Goal: Task Accomplishment & Management: Complete application form

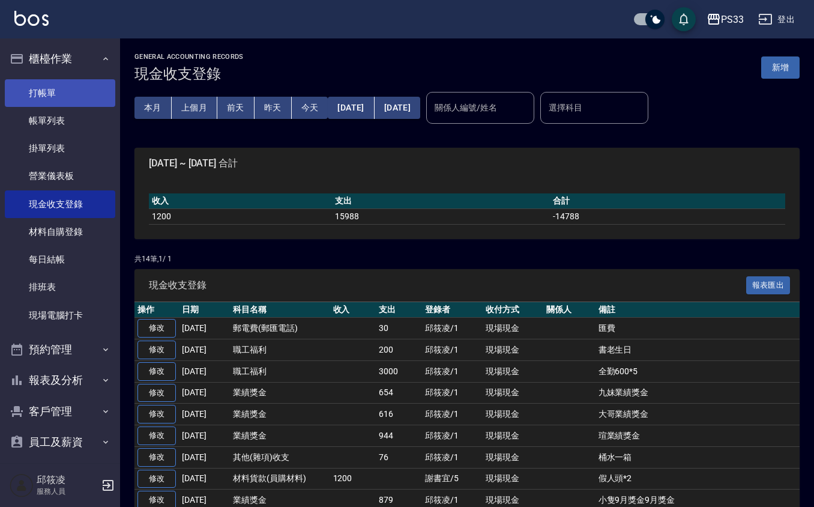
click at [82, 87] on link "打帳單" at bounding box center [60, 93] width 110 height 28
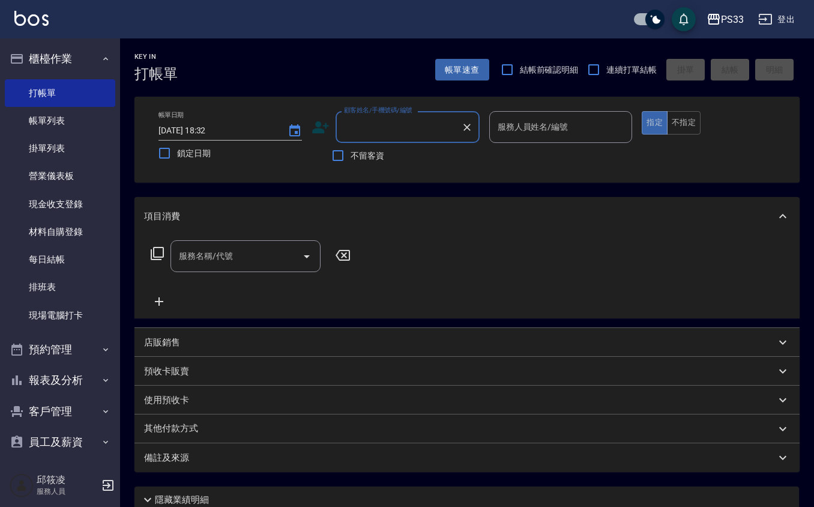
drag, startPoint x: 599, startPoint y: 68, endPoint x: 576, endPoint y: 68, distance: 22.8
click at [597, 68] on input "連續打單結帳" at bounding box center [593, 69] width 25 height 25
checkbox input "true"
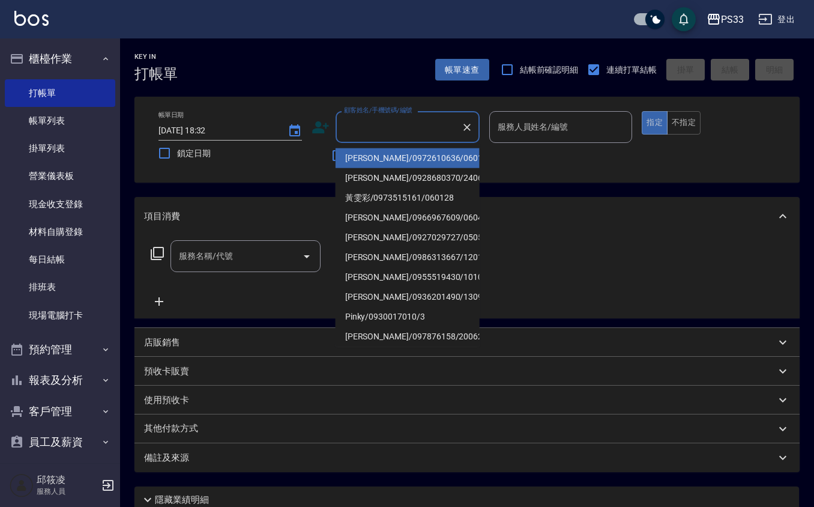
click at [414, 130] on input "顧客姓名/手機號碼/編號" at bounding box center [398, 126] width 115 height 21
type input "[PERSON_NAME]/0972610636/060131"
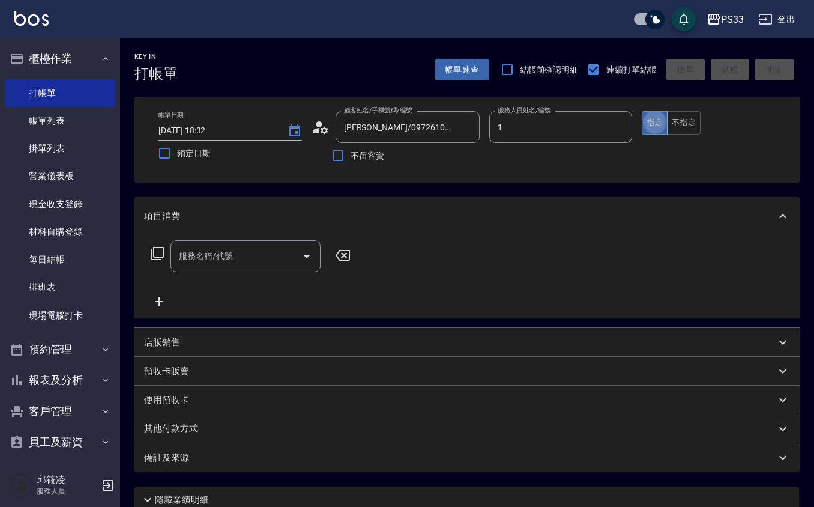
type input "Rube-1"
type button "true"
type input "Ruby/0912271117/1"
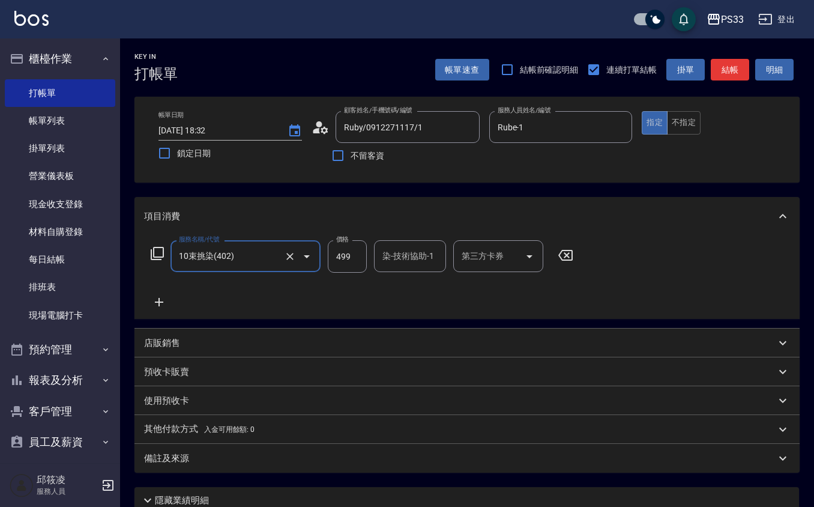
type input "10束挑染(402)"
click at [564, 253] on icon at bounding box center [565, 255] width 14 height 11
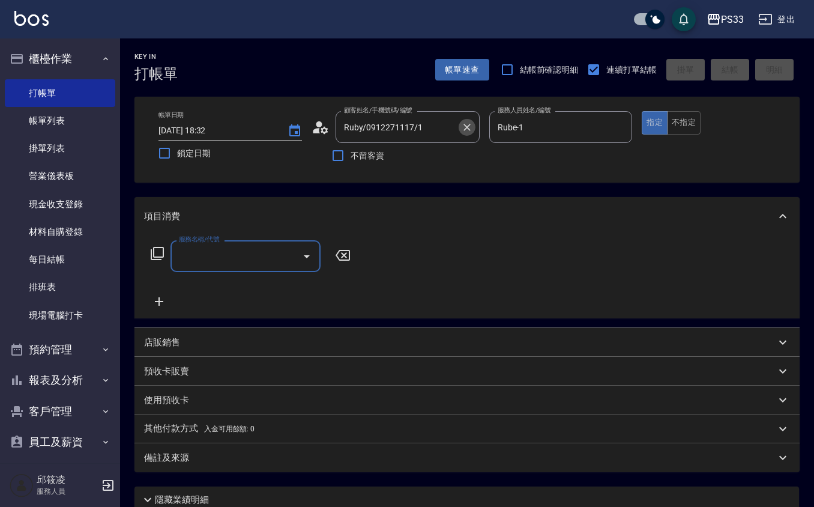
click at [469, 131] on icon "Clear" at bounding box center [467, 127] width 12 height 12
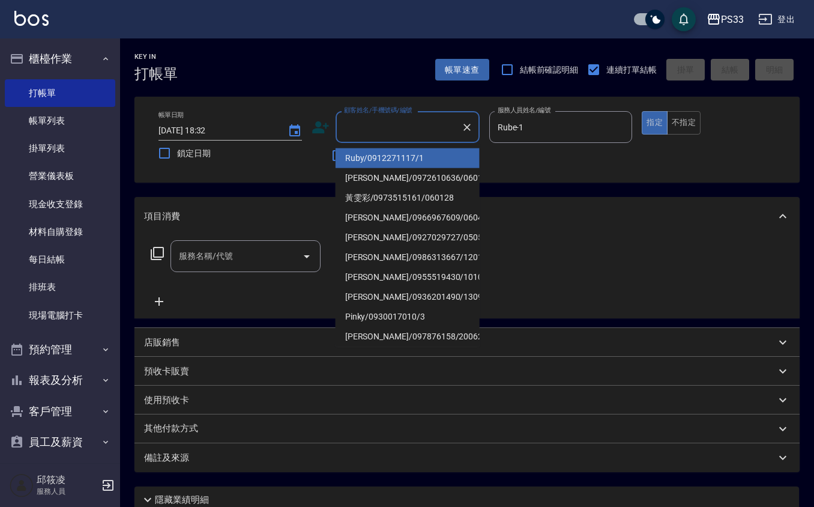
click at [455, 121] on input "顧客姓名/手機號碼/編號" at bounding box center [398, 126] width 115 height 21
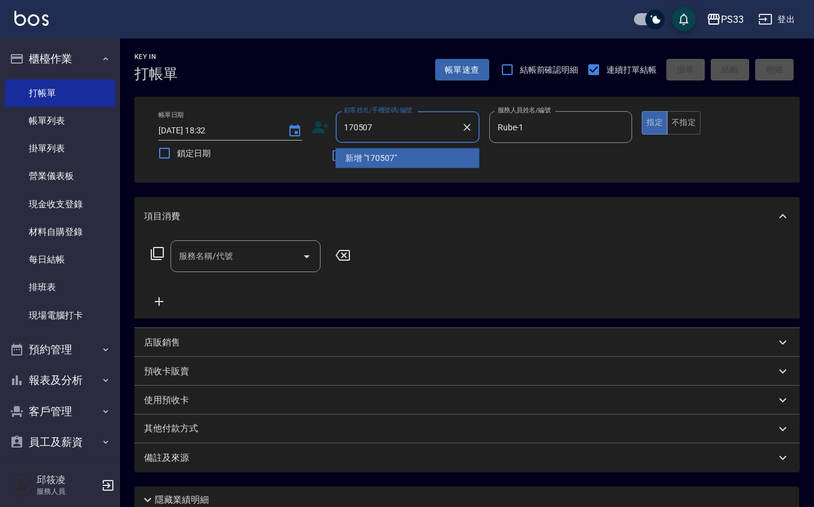
type input "170507"
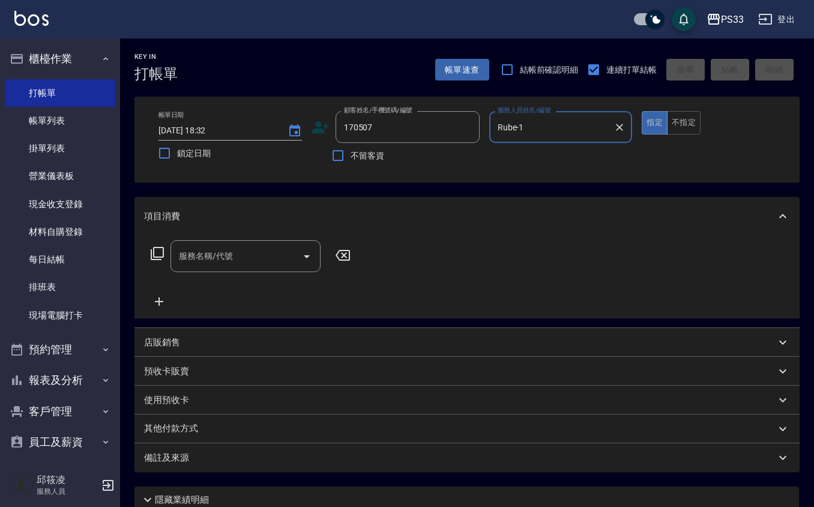
type input "Rube-11"
type input "[PERSON_NAME]/0976020415/170507"
type input "Rube-1"
click at [642, 111] on button "指定" at bounding box center [655, 122] width 26 height 23
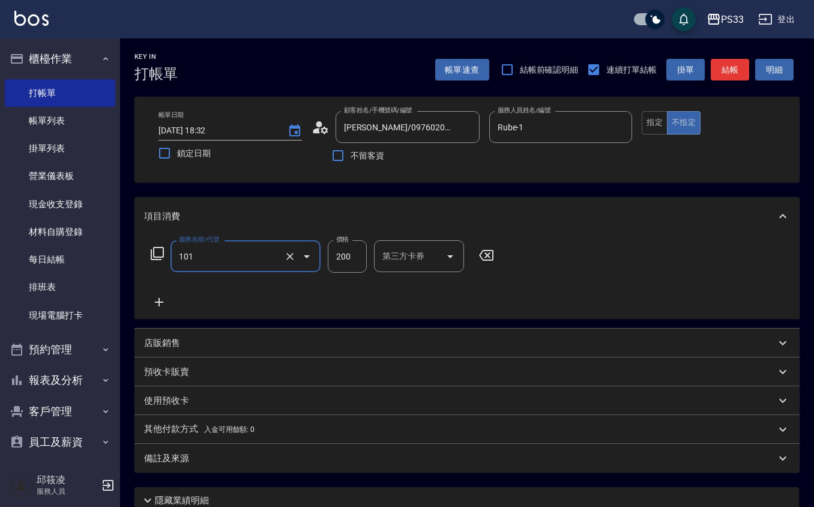
type input "洗髮(101)"
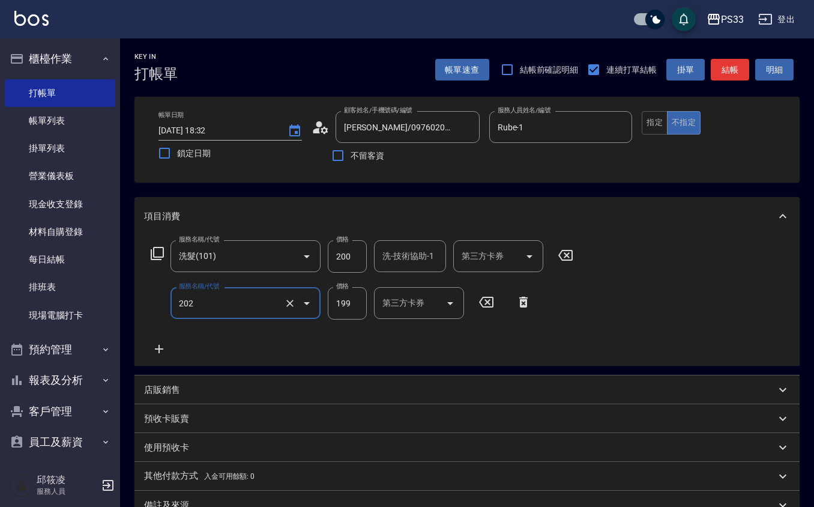
type input "不指定單剪(202)"
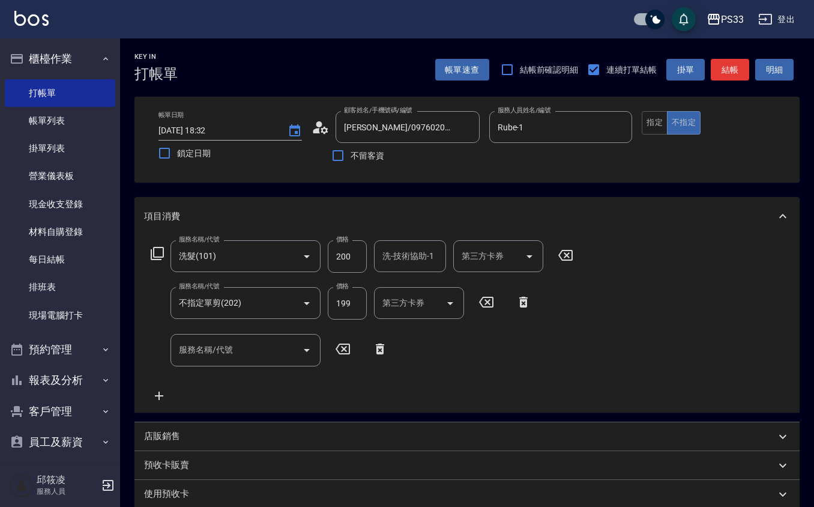
drag, startPoint x: 421, startPoint y: 275, endPoint x: 421, endPoint y: 251, distance: 24.0
click at [418, 268] on div "服務名稱/代號 洗髮(101) 服務名稱/代號 價格 200 價格 洗-技術協助-1 洗-技術協助-1 第三方卡券 第三方卡券 服務名稱/代號 不指定單剪(2…" at bounding box center [362, 321] width 436 height 162
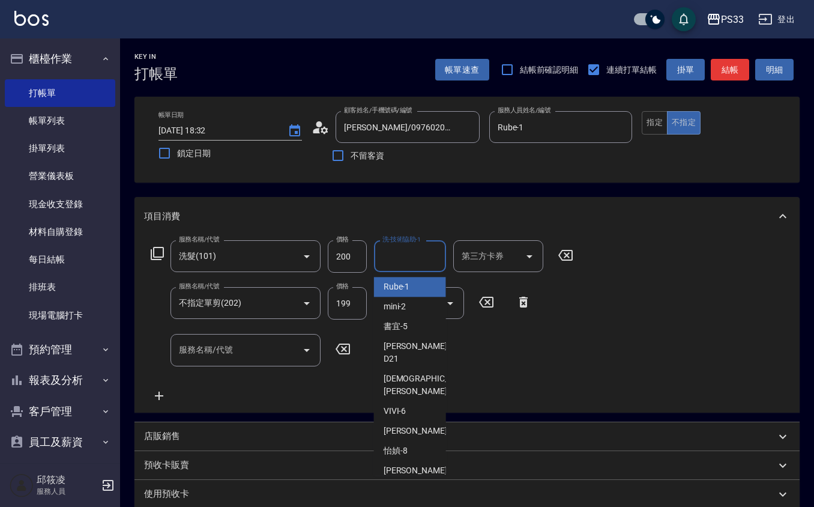
click at [421, 250] on input "洗-技術協助-1" at bounding box center [409, 256] width 61 height 21
type input "[DATE] 18:39"
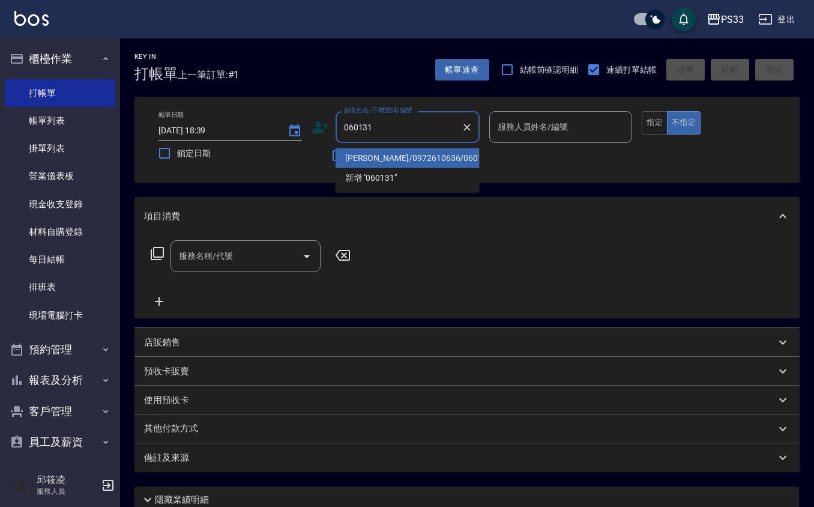
type input "[PERSON_NAME]/0972610636/060131"
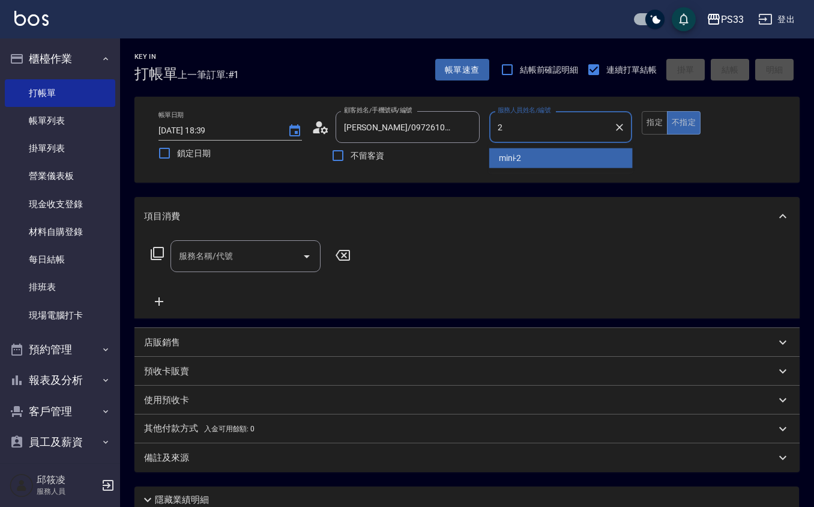
type input "mini-2"
type button "false"
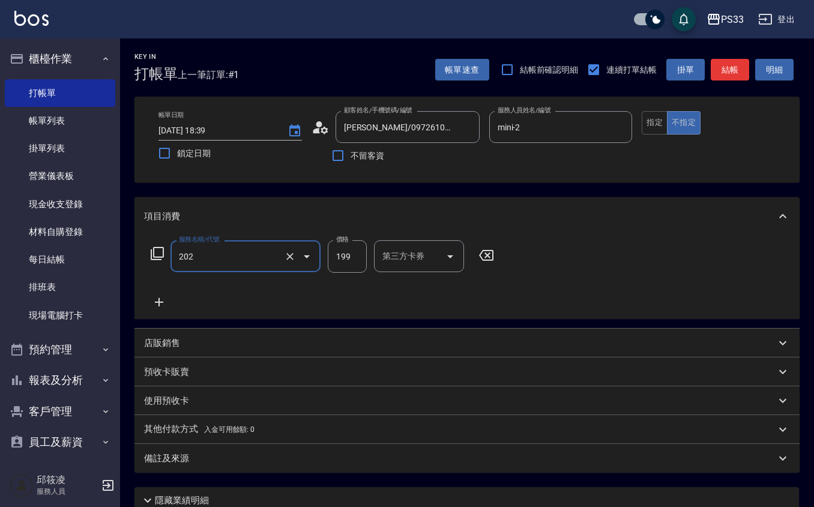
type input "不指定單剪(202)"
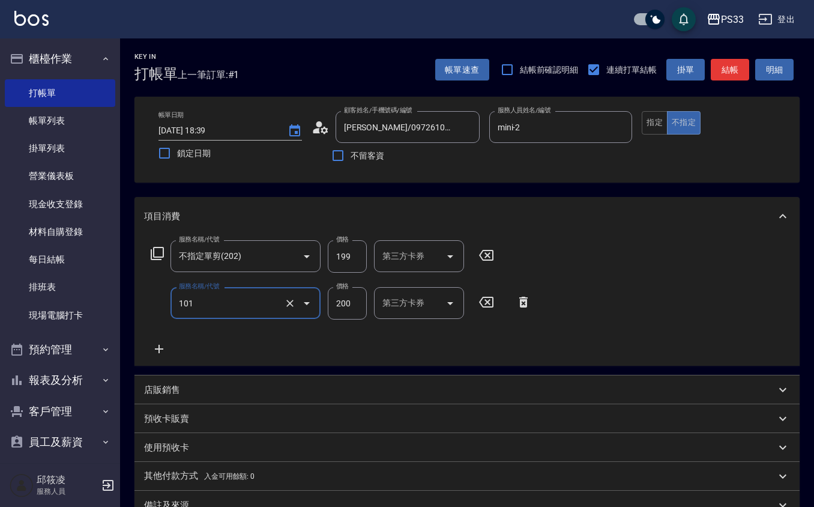
type input "洗髮(101)"
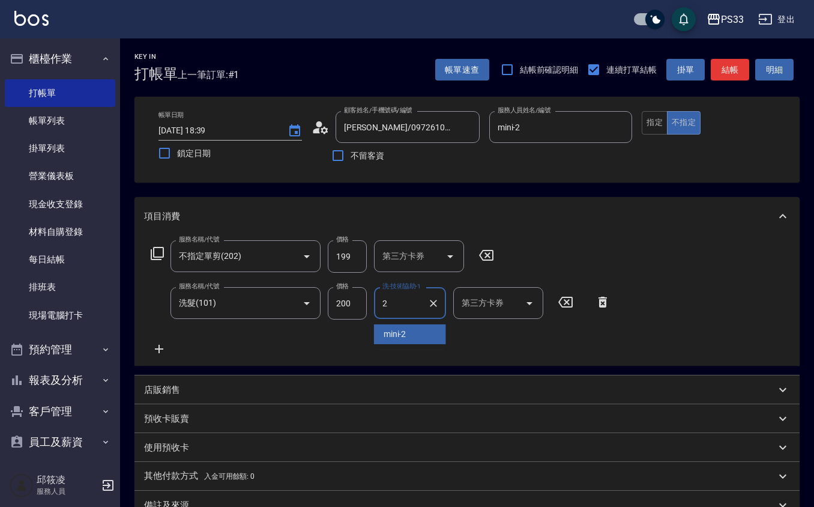
type input "mini-2"
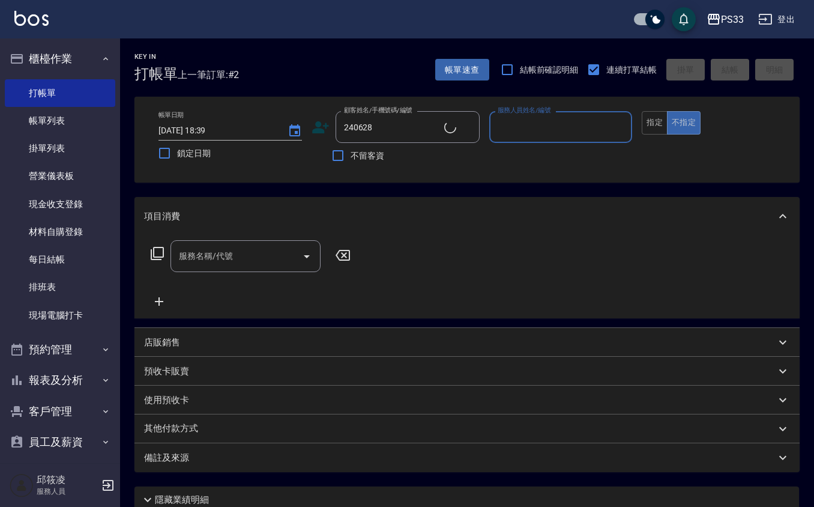
type input "[PERSON_NAME]/0928680370/240628"
type input "Joann-7"
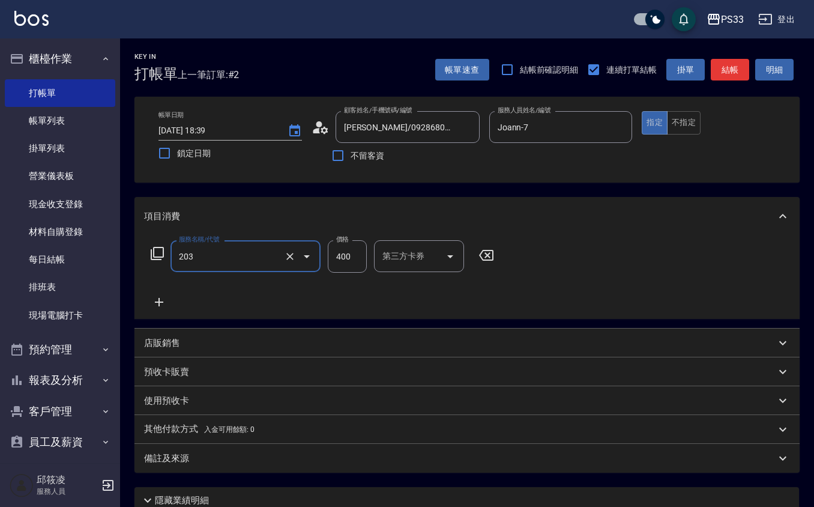
type input "指定單剪(203)"
type input "250"
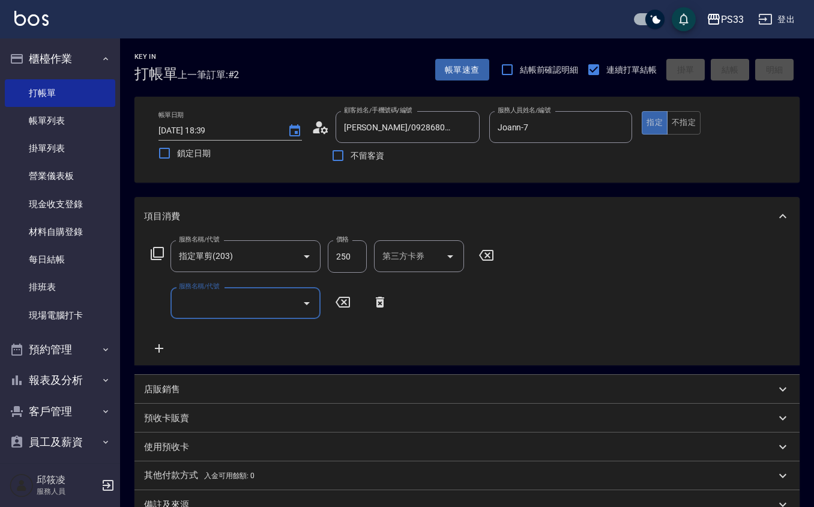
type input "[DATE] 18:40"
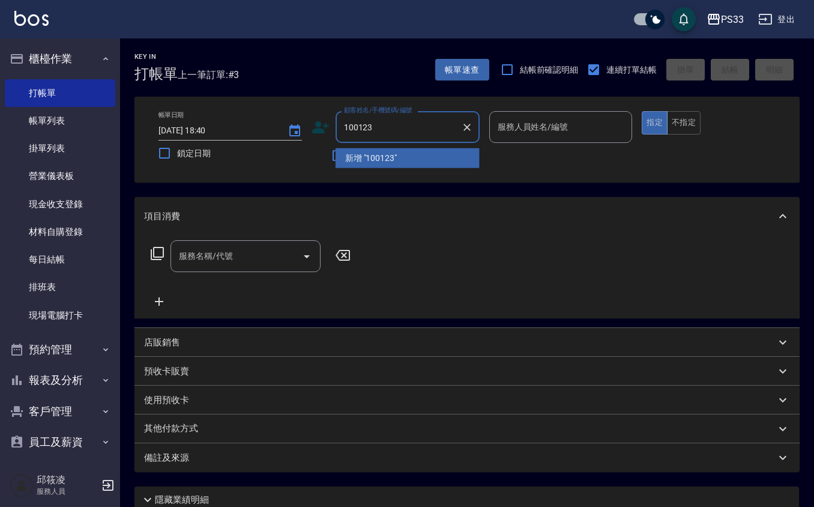
type input "100123"
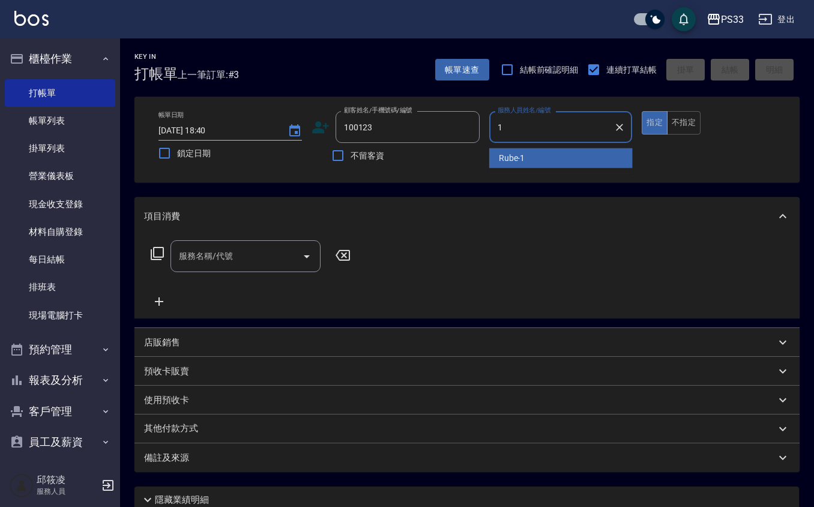
type input "Rube-1"
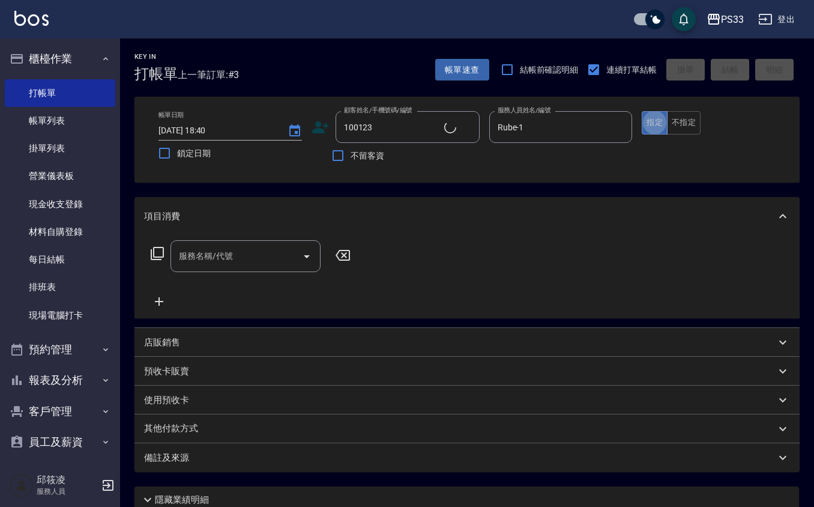
type input "[PERSON_NAME]/0970369700/100123"
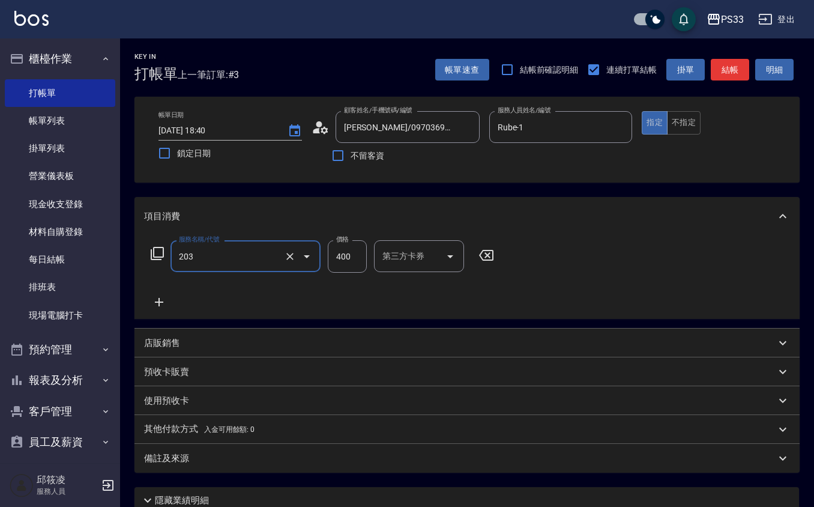
type input "指定單剪(203)"
type input "150"
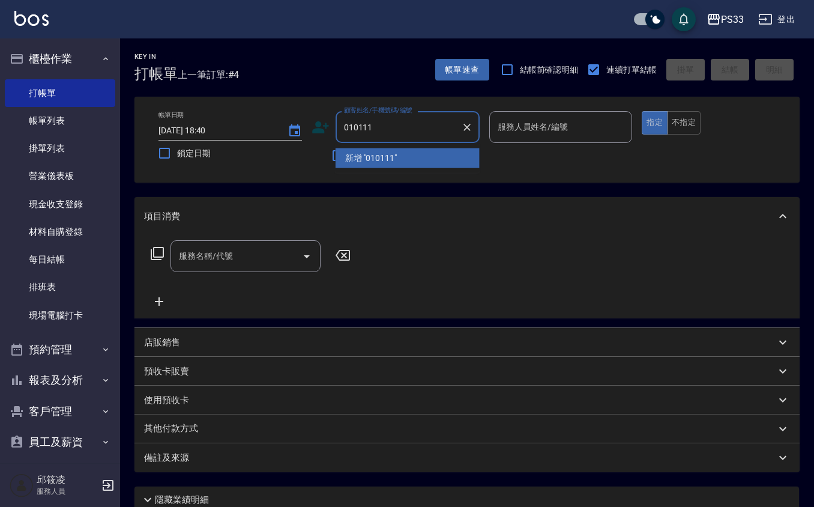
type input "010111"
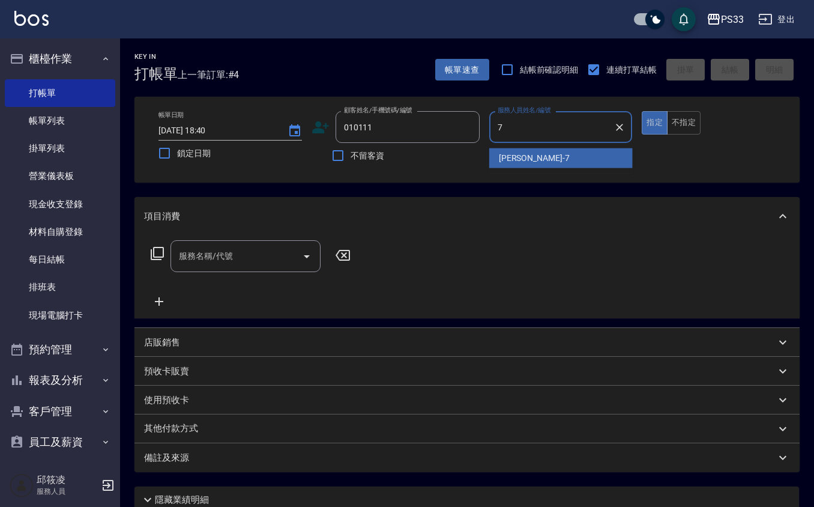
type input "Joann-7"
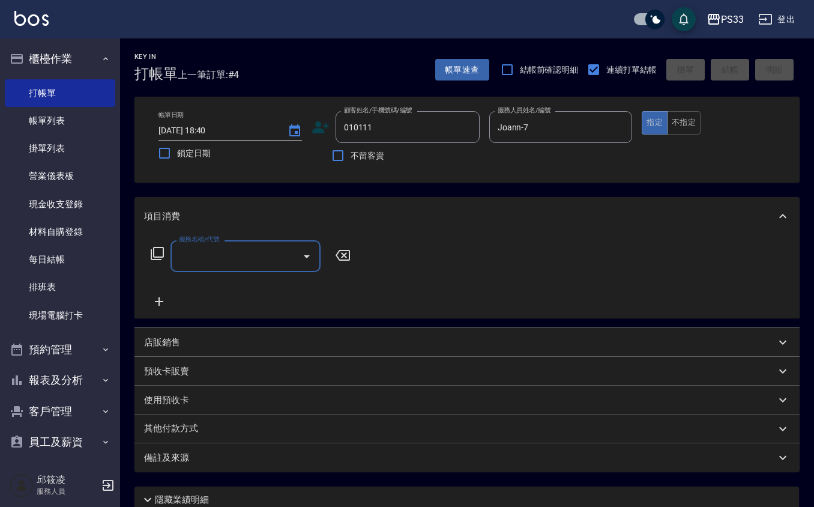
type input "[PERSON_NAME]/0981817372/010111"
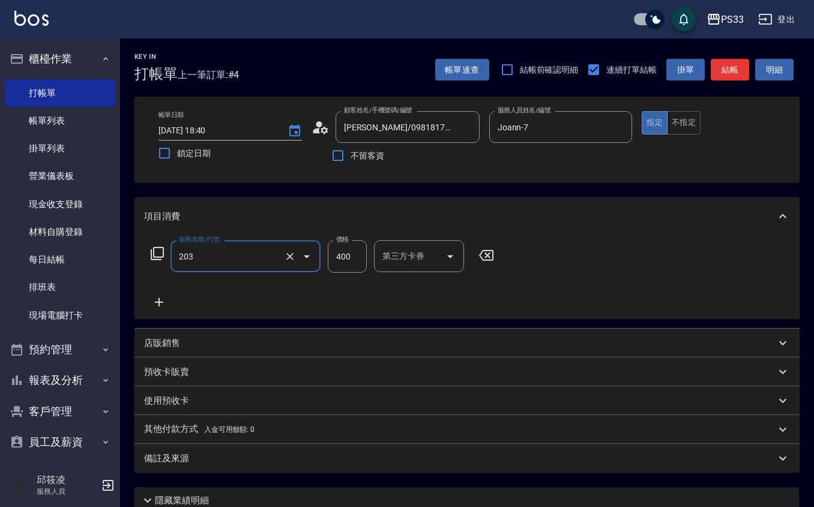
type input "指定單剪(203)"
type input "250"
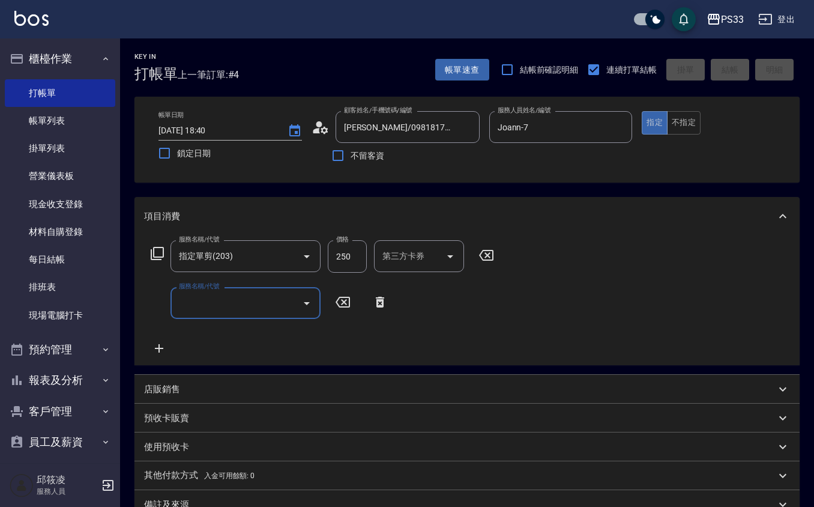
type input "[DATE] 18:41"
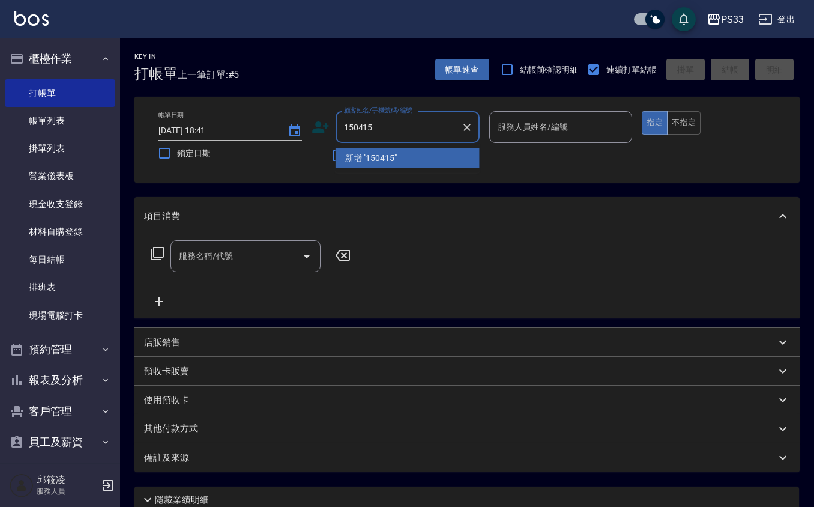
type input "150415"
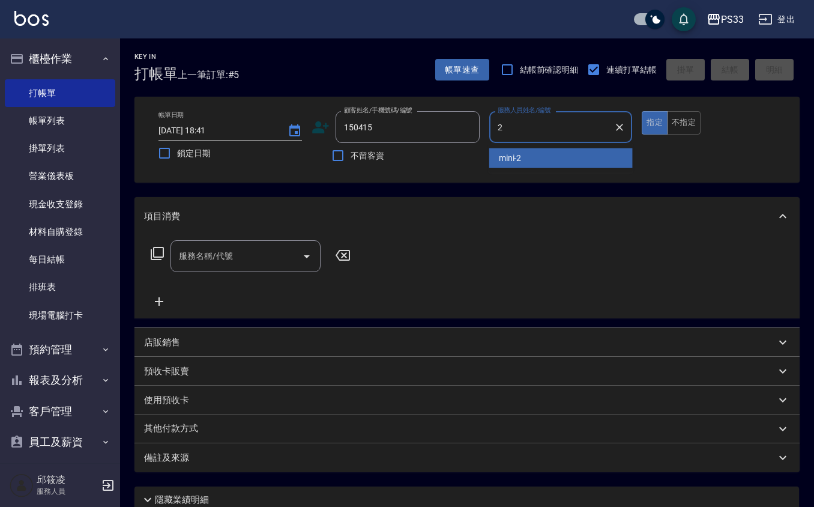
type input "mini-2"
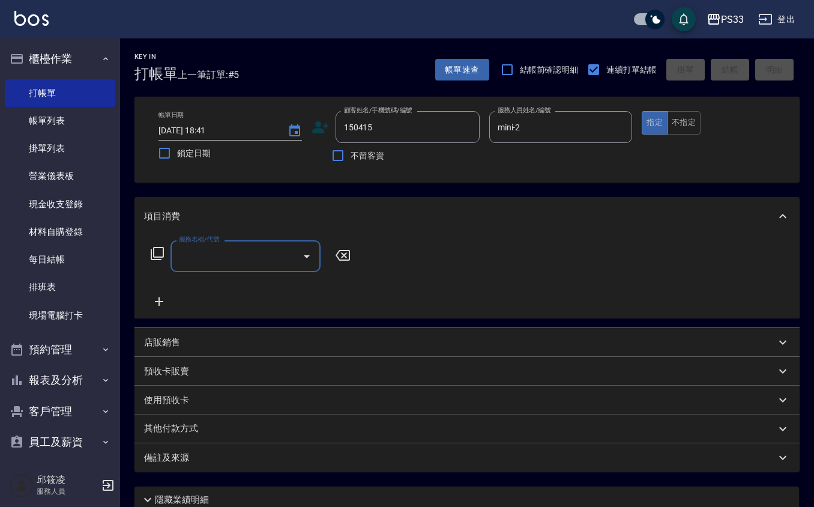
type input "[PERSON_NAME]/0920928702/150415"
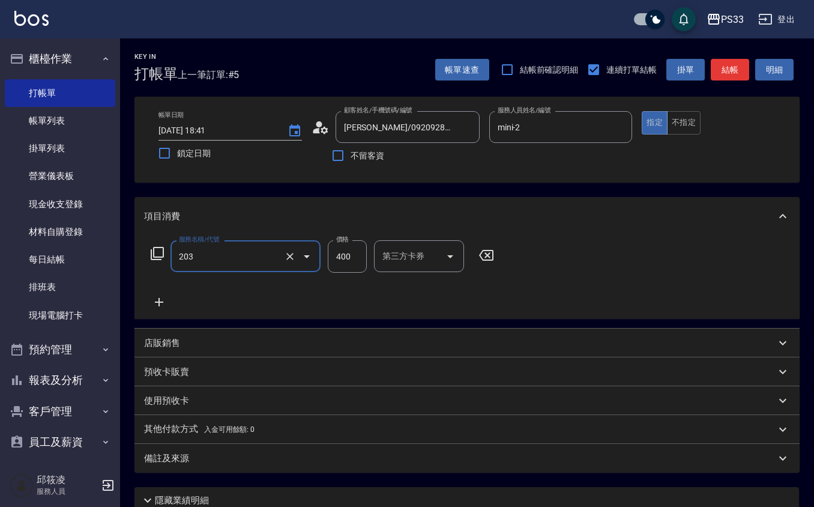
type input "指定單剪(203)"
type input "300"
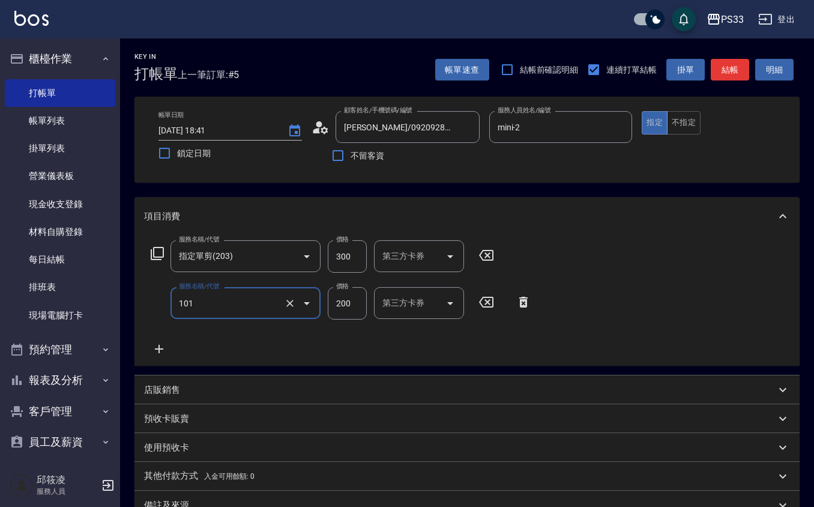
type input "洗髮(101)"
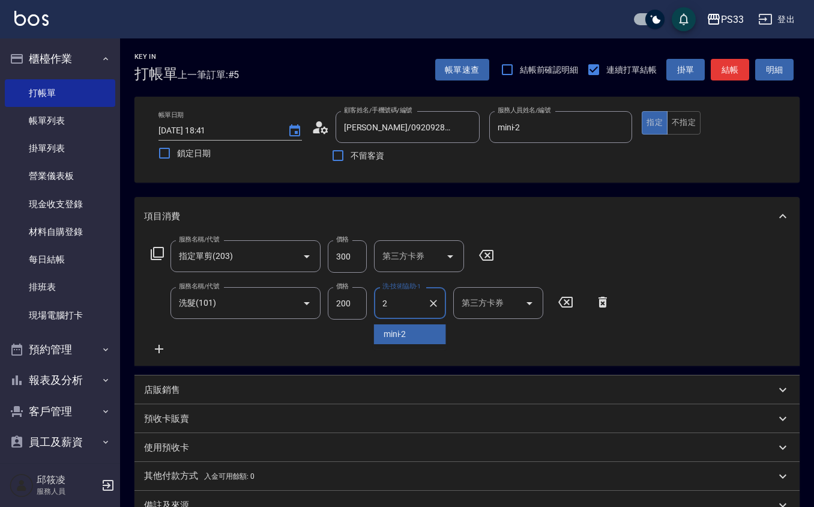
type input "mini-2"
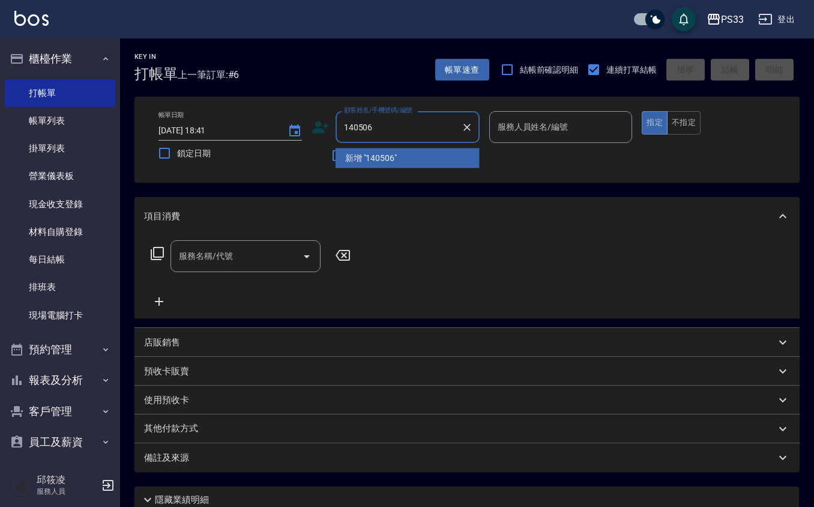
type input "140506"
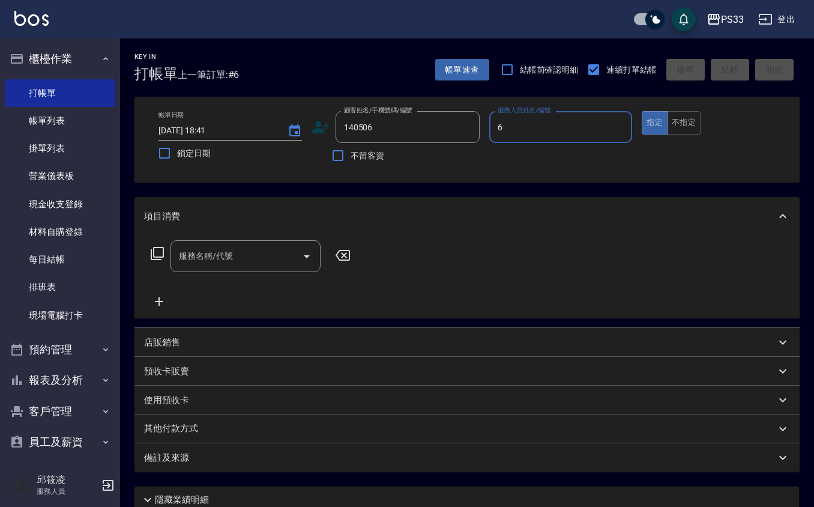
type input "VIVI-6"
type input "[PERSON_NAME]/0970675988/140506"
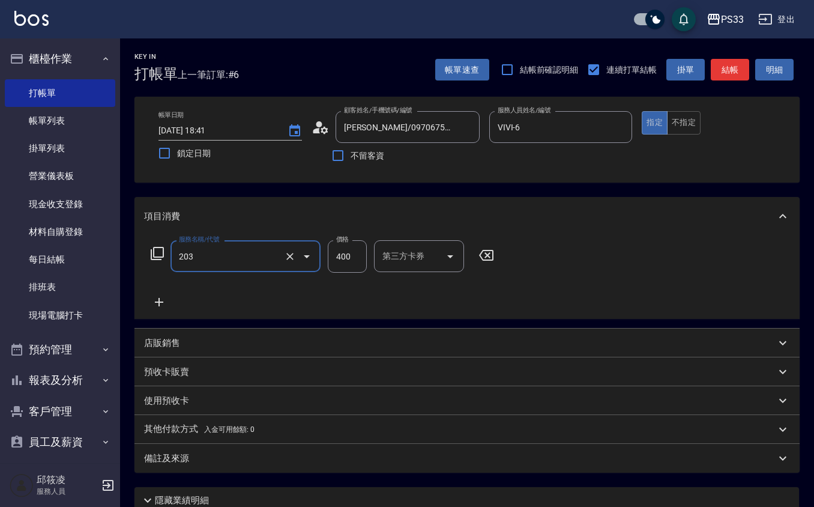
type input "指定單剪(203)"
type input "300"
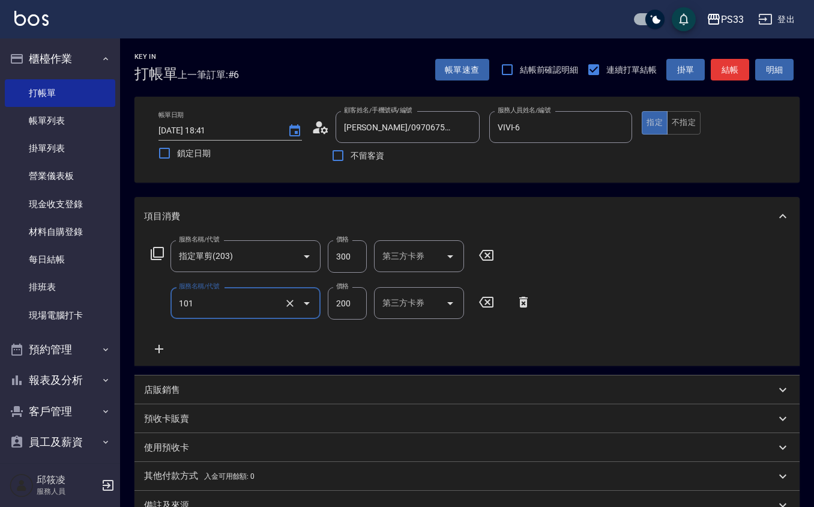
type input "洗髮(101)"
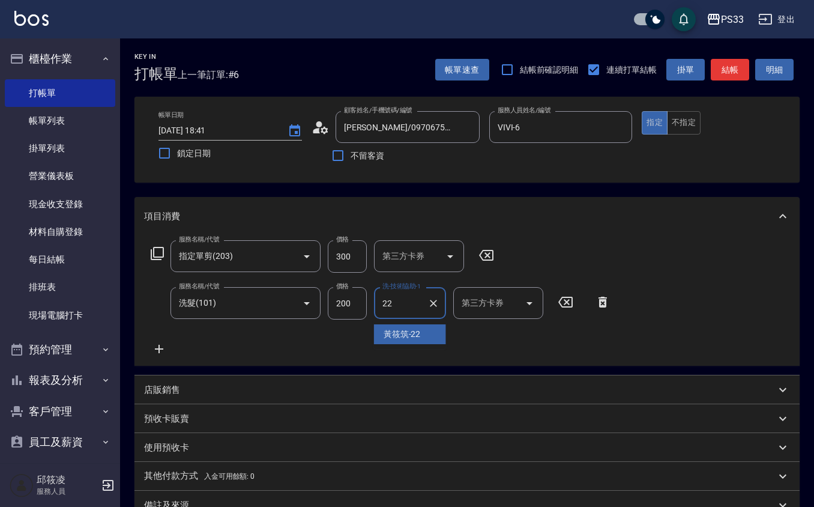
type input "[PERSON_NAME]-22"
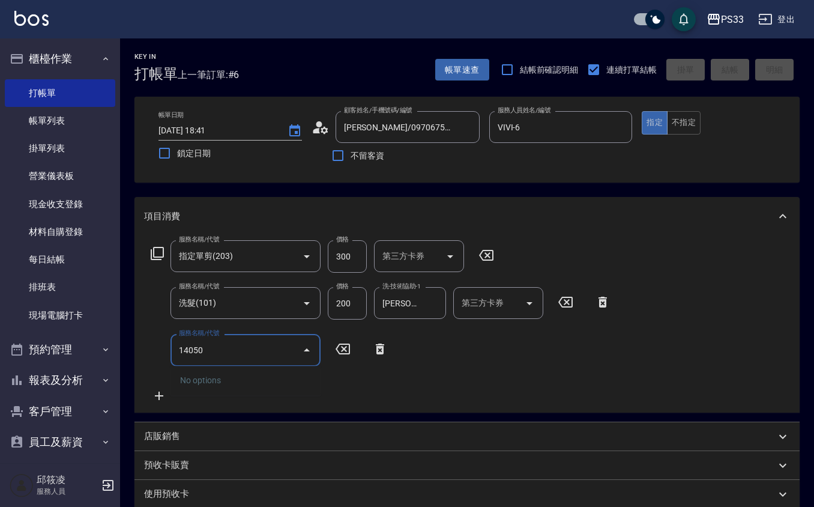
type input "140506"
type input "[DATE] 18:49"
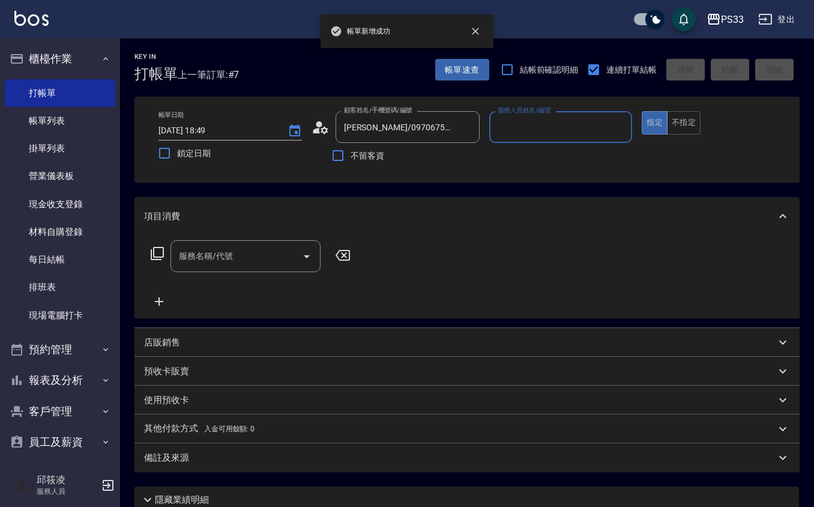
click at [642, 111] on button "指定" at bounding box center [655, 122] width 26 height 23
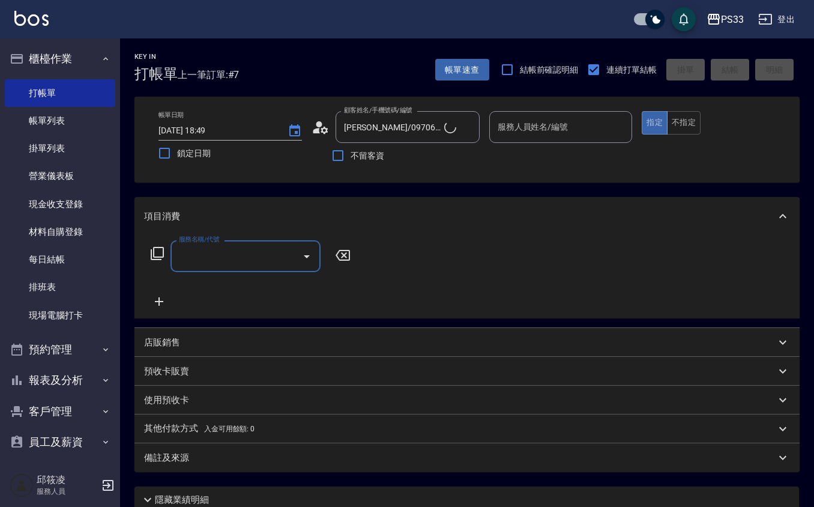
type input "VIVI/0936031802/6"
type input "設計染髮(404)"
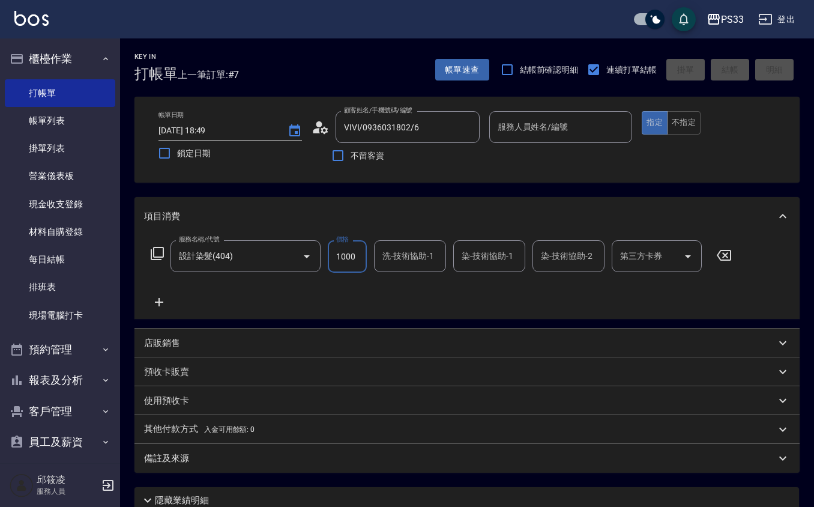
type input "1000"
type input "[PERSON_NAME]-22"
type input "VIVI-6"
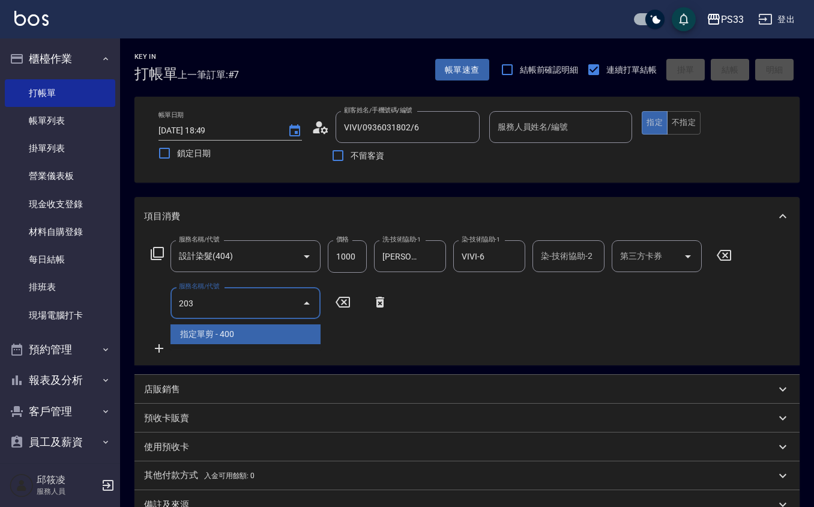
type input "指定單剪(203)"
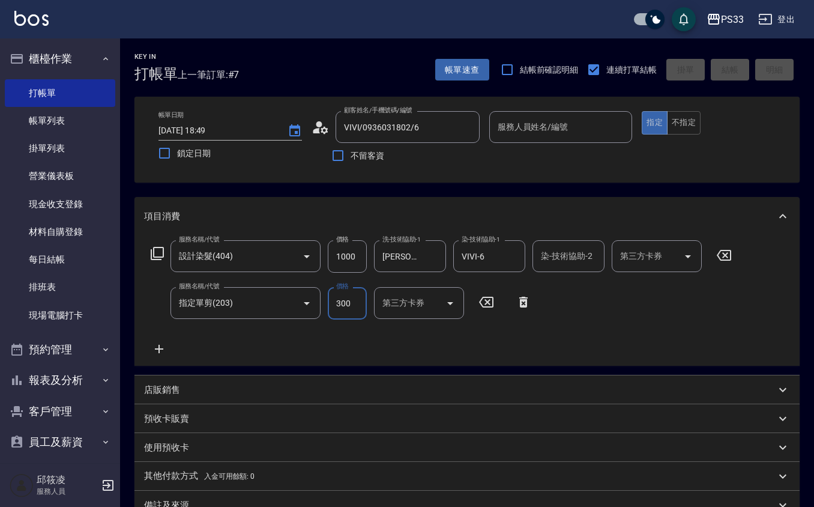
type input "300"
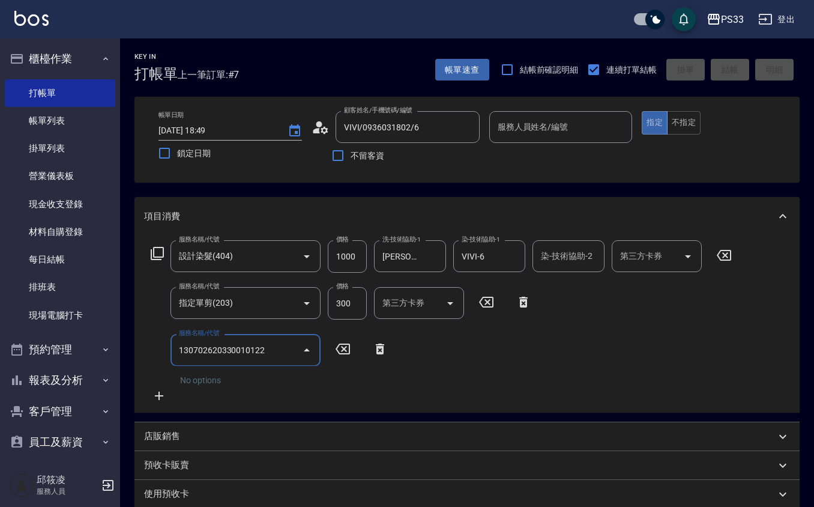
type input "130702620330010122"
click at [385, 351] on icon at bounding box center [380, 349] width 30 height 14
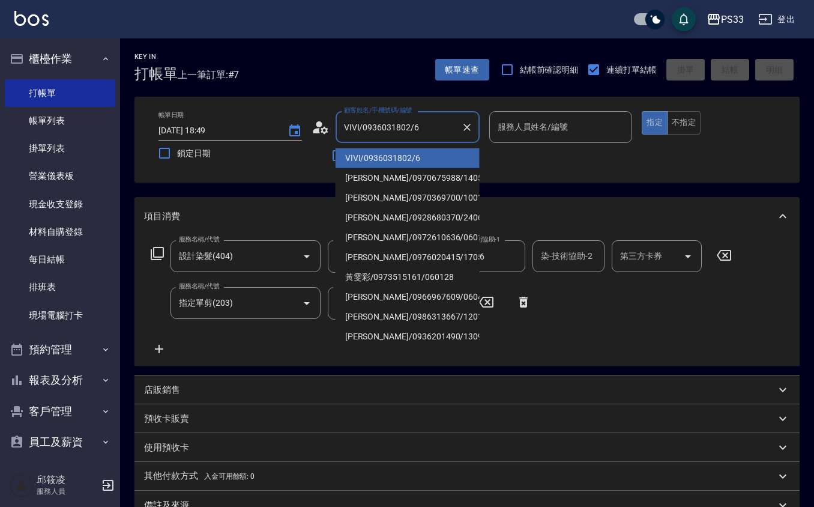
click at [420, 124] on input "VIVI/0936031802/6" at bounding box center [398, 126] width 115 height 21
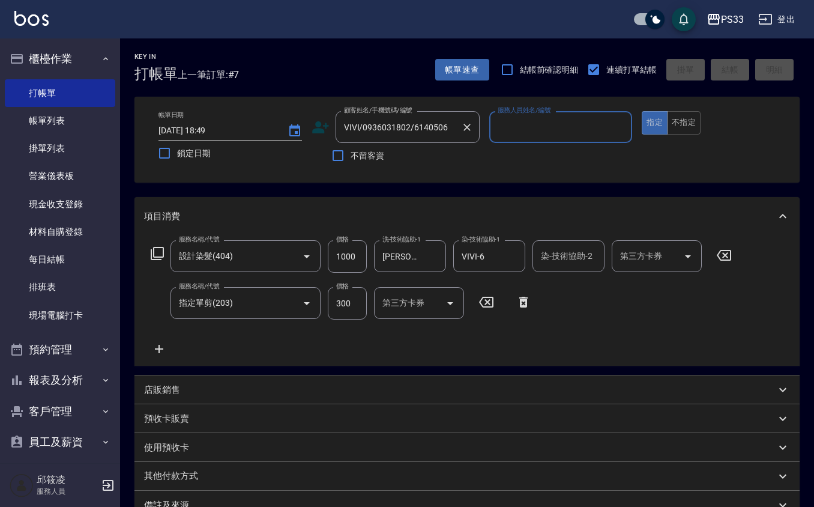
click at [454, 128] on input "VIVI/0936031802/6140506" at bounding box center [398, 126] width 115 height 21
click at [454, 130] on input "VIVI/0936031802/6140506" at bounding box center [398, 126] width 115 height 21
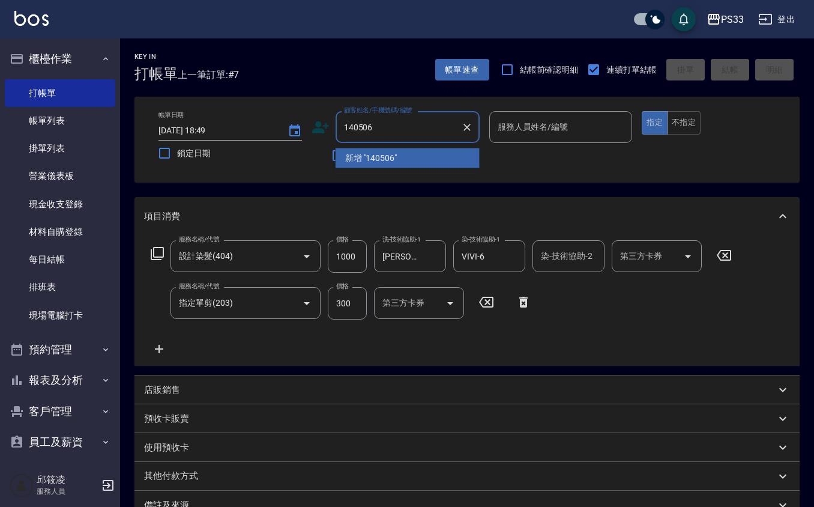
type input "[PERSON_NAME]/0970675988/140506"
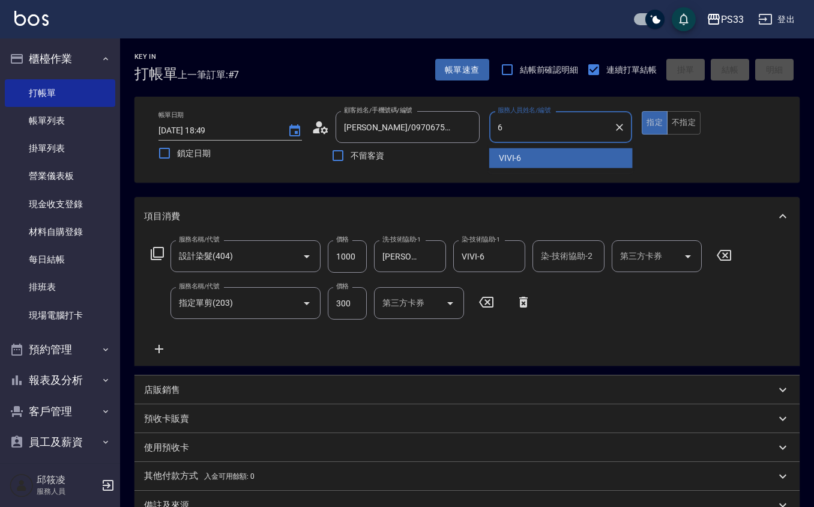
type input "VIVI-6"
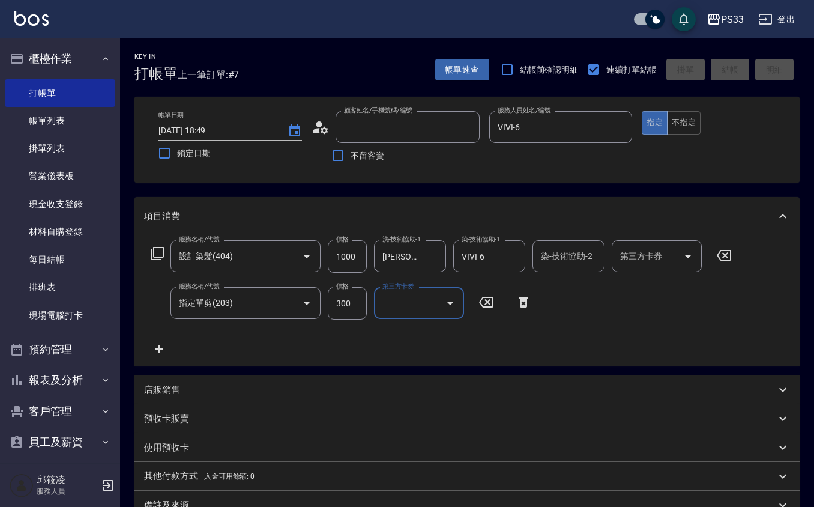
type input "[DATE] 18:50"
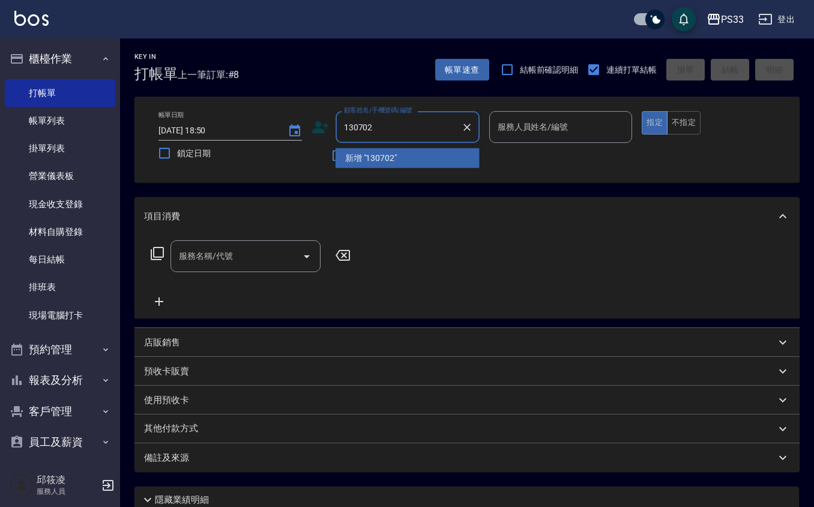
type input "130702"
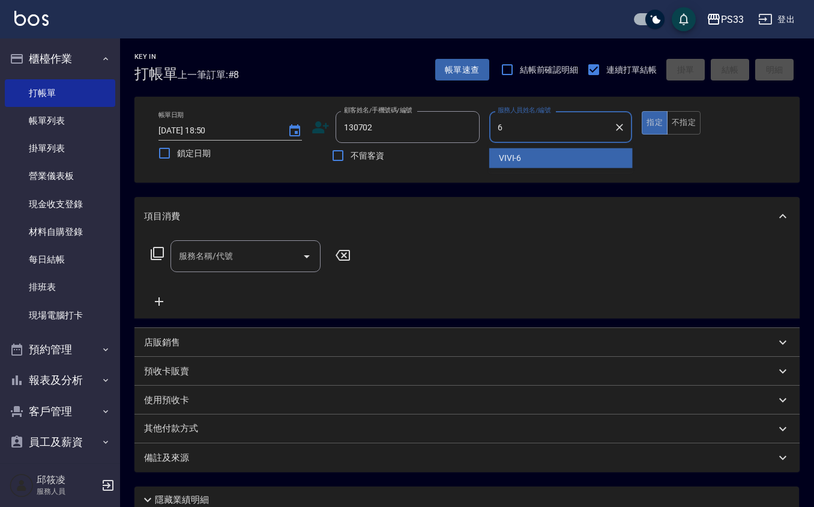
type input "VIVI-6"
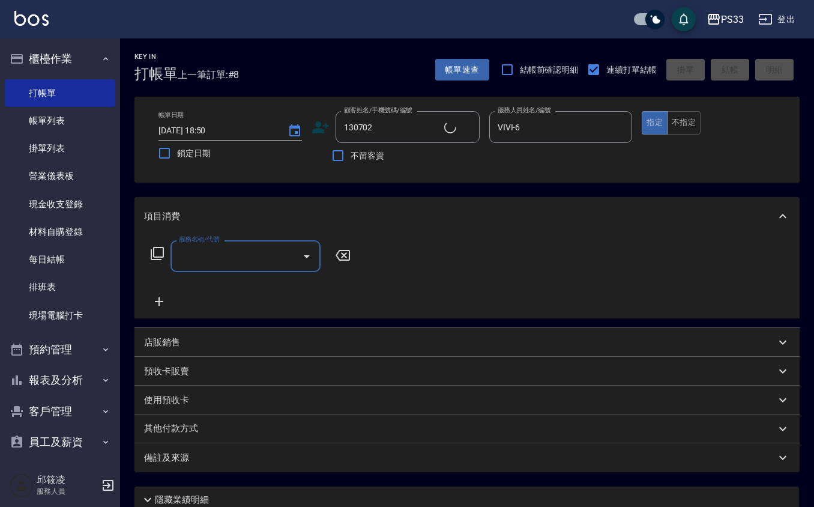
type input "[PERSON_NAME]/0938969702/130702"
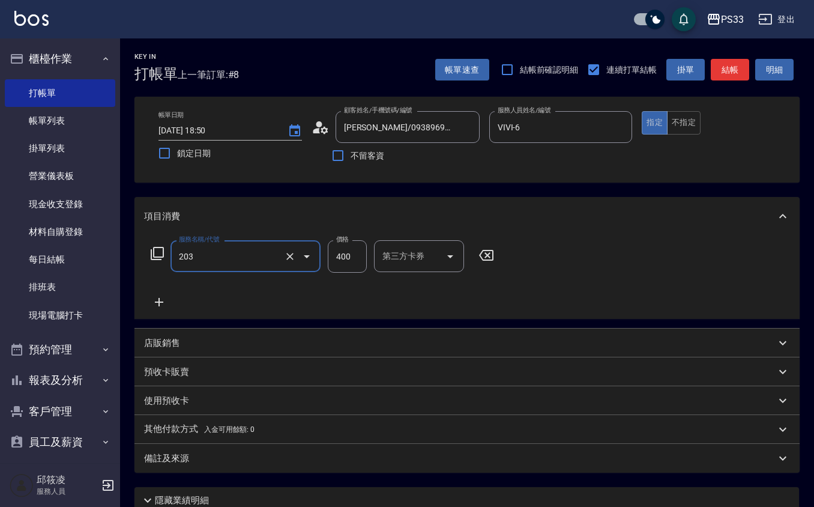
type input "指定單剪(203)"
type input "300"
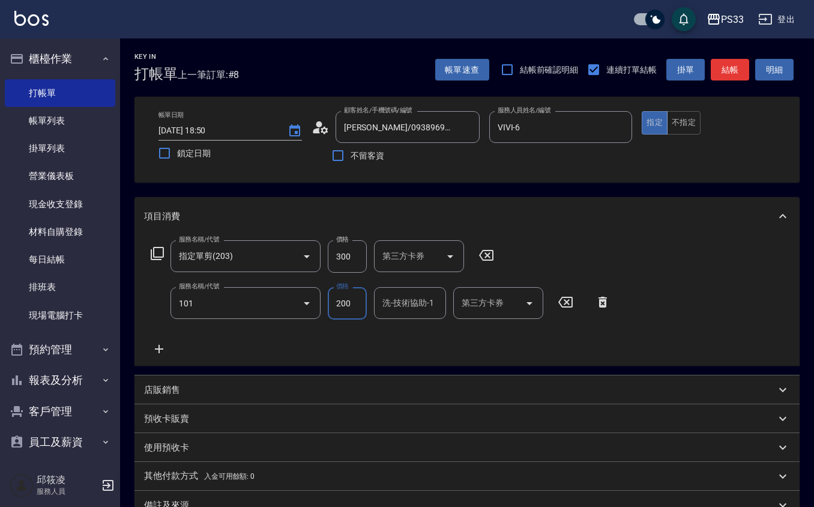
type input "洗髮(101)"
type input "[PERSON_NAME]-22"
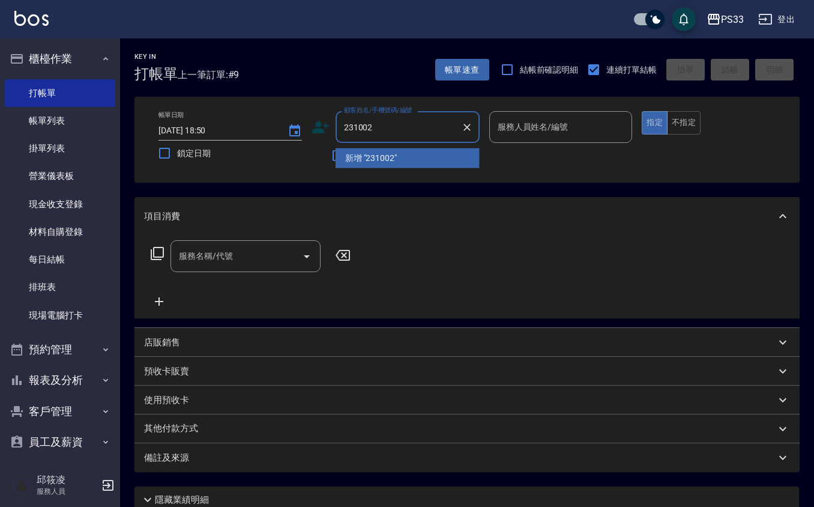
type input "231002"
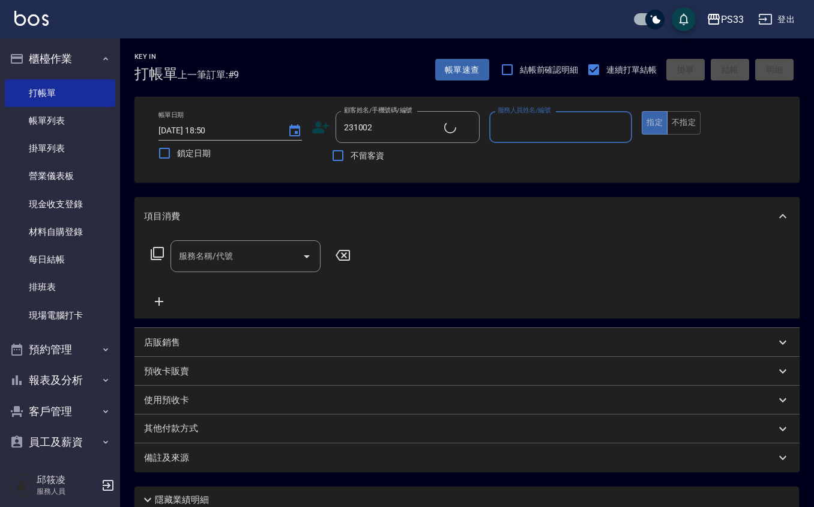
type input "6"
type input "[PERSON_NAME]/0958901336/231002"
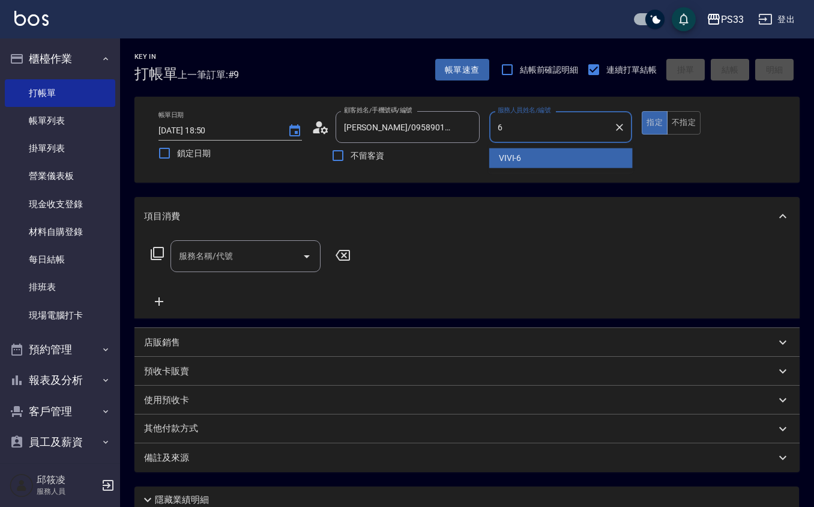
type input "VIVI-6"
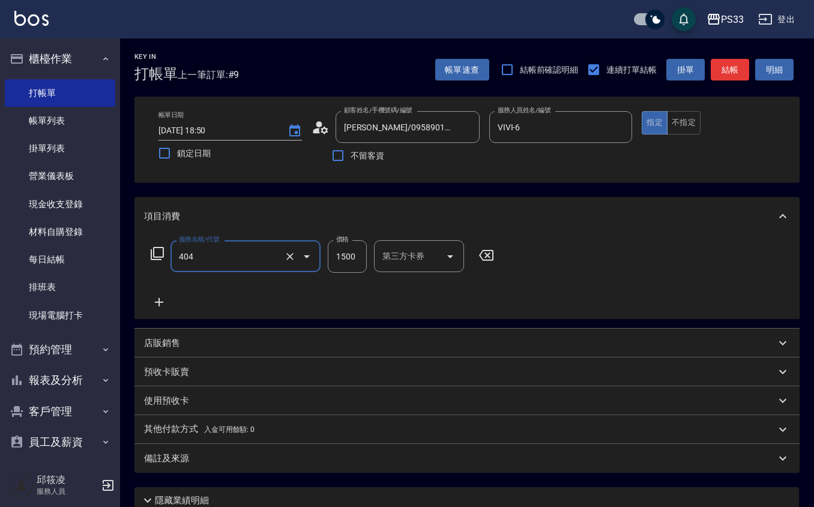
type input "設計染髮(404)"
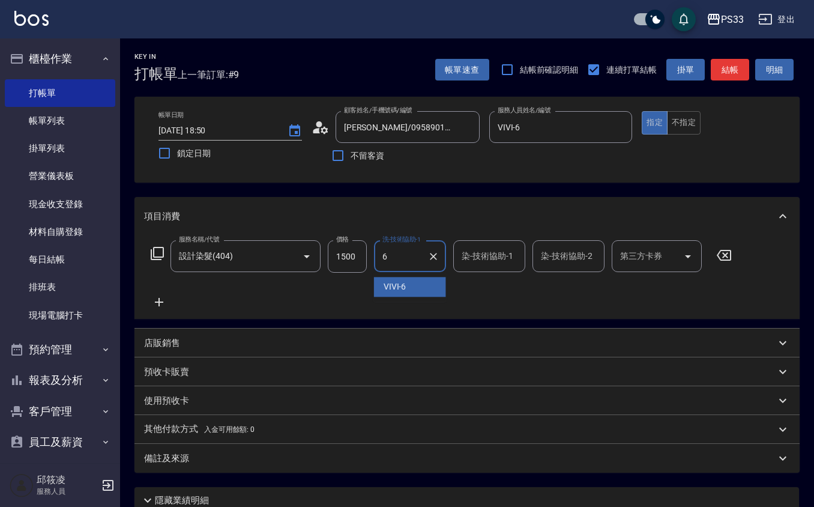
type input "VIVI-6"
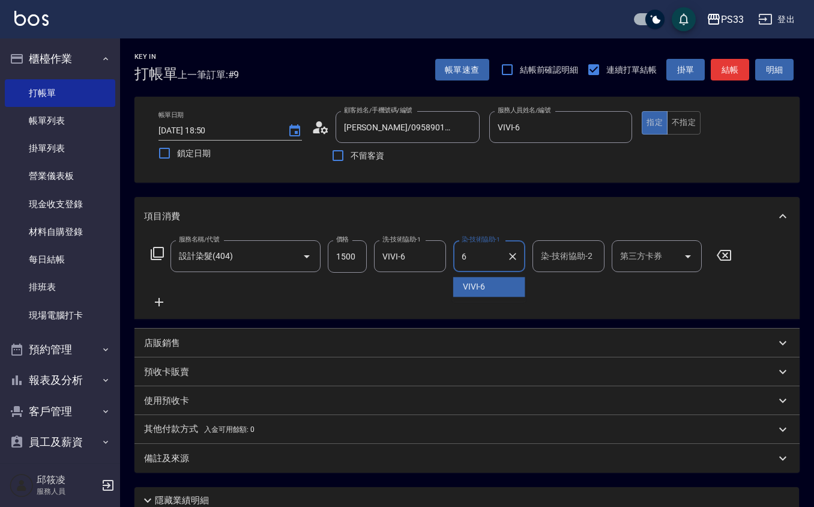
type input "VIVI-6"
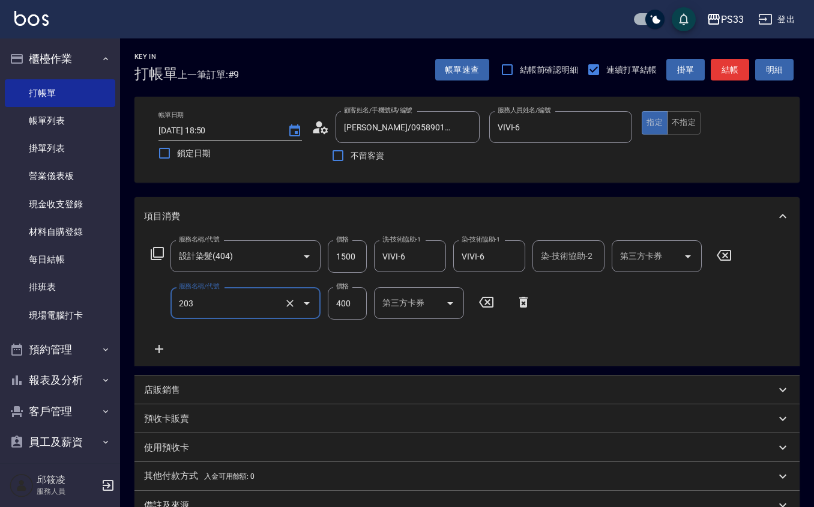
type input "指定單剪(203)"
type input "300"
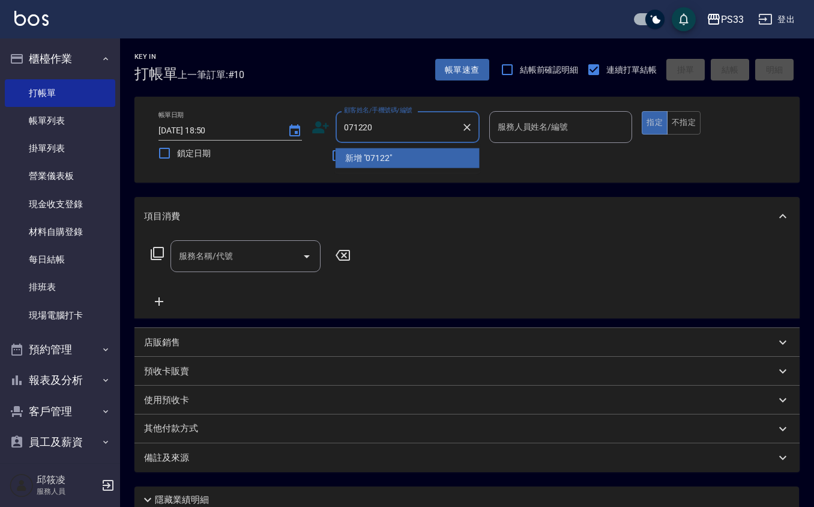
type input "071220"
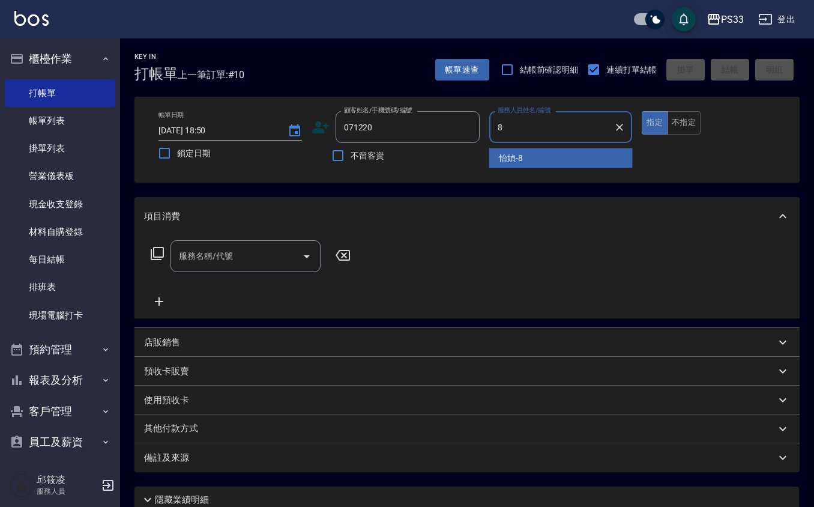
type input "怡媜-8"
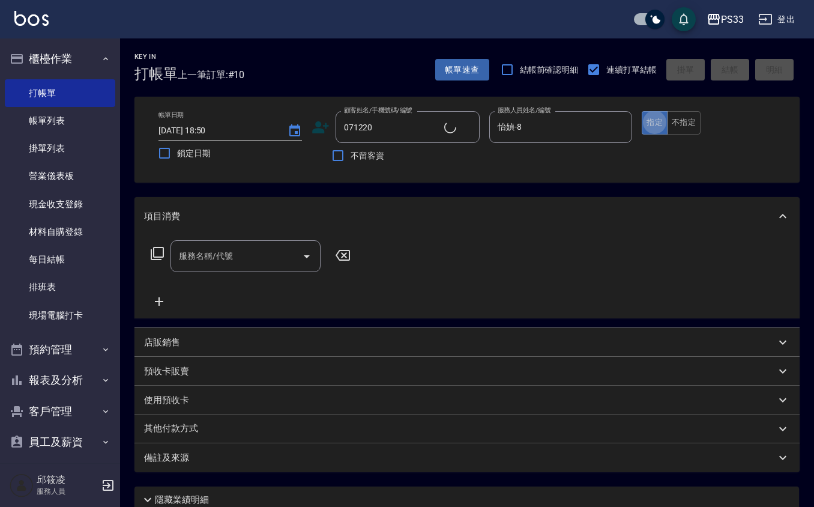
type input "[PERSON_NAME]/0928201131/071220"
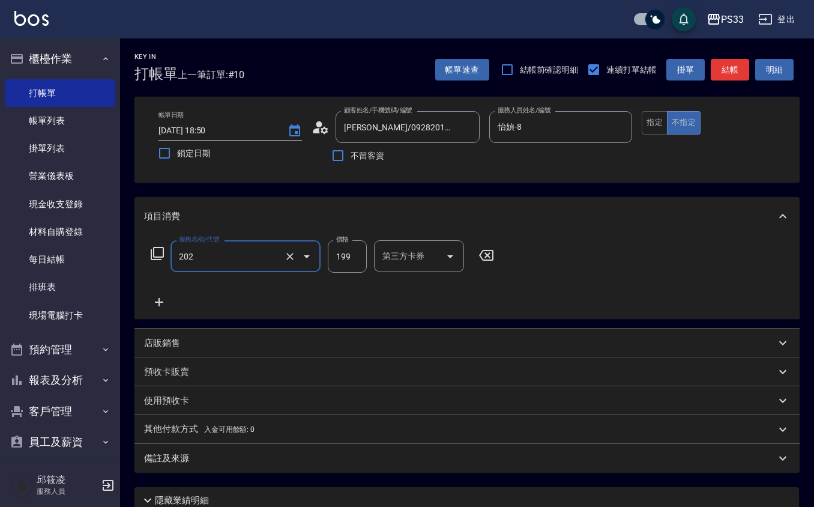
type input "不指定單剪(202)"
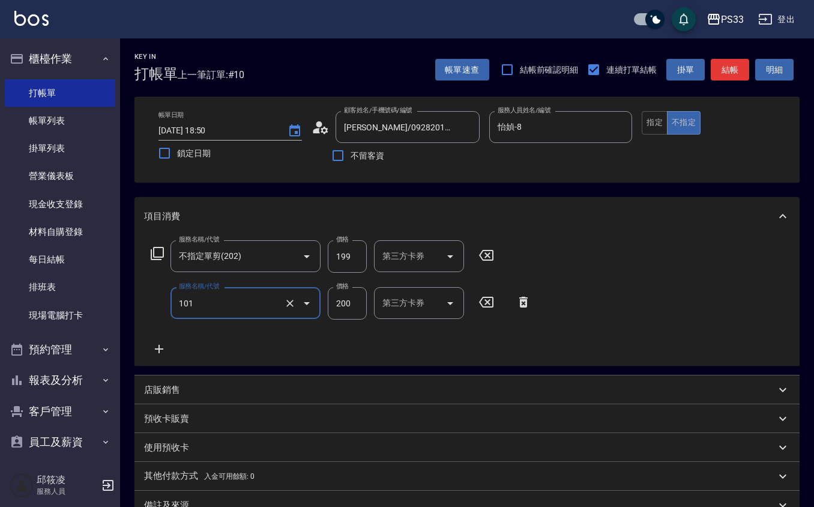
type input "洗髮(101)"
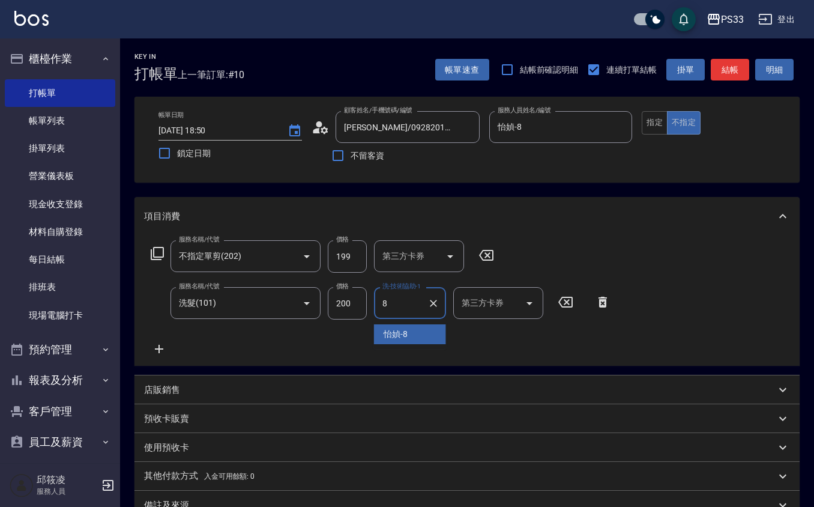
type input "怡媜-8"
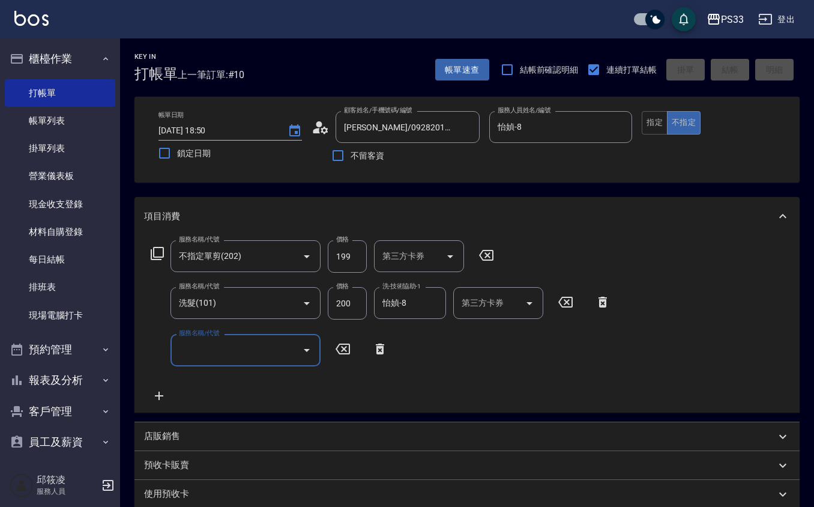
type input "[DATE] 18:51"
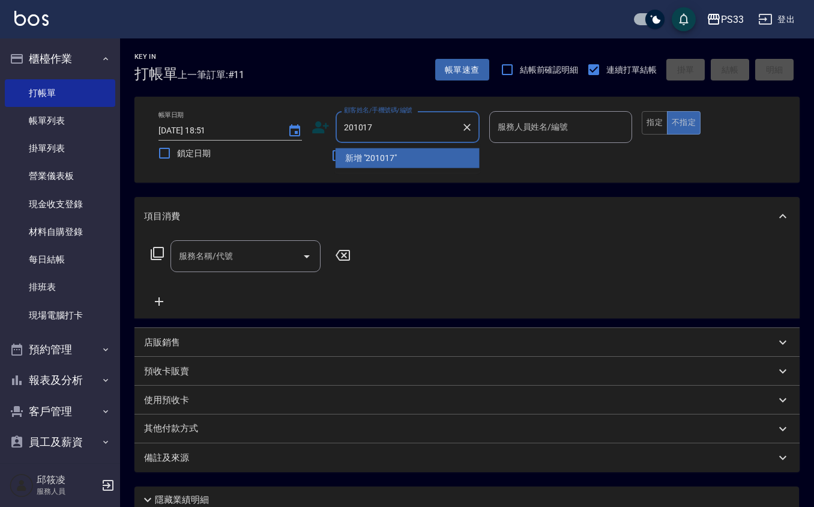
type input "201017"
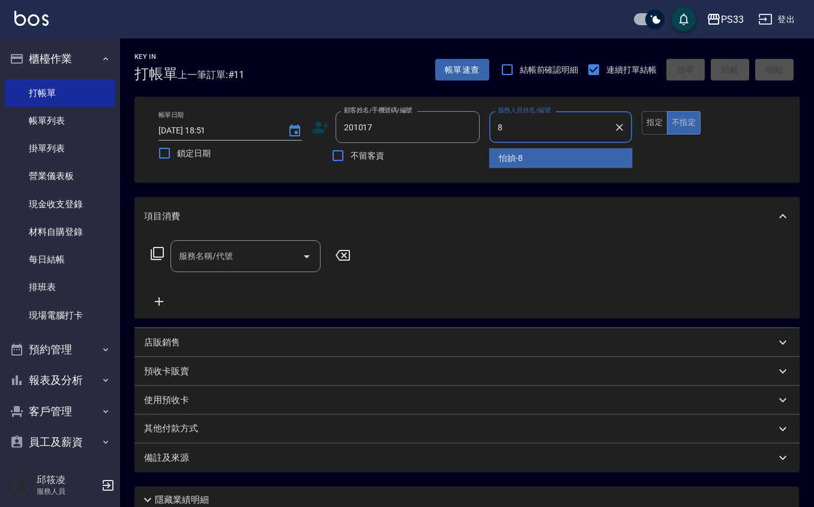
type input "怡媜-8"
type input "[PERSON_NAME]/0963599052/201017"
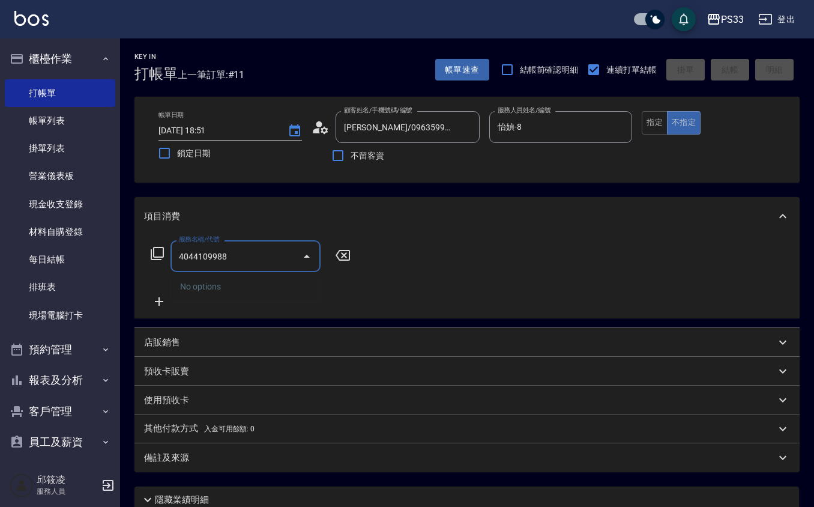
type input "4044109988"
click at [354, 253] on icon at bounding box center [343, 255] width 30 height 14
click at [654, 132] on button "指定" at bounding box center [655, 122] width 26 height 23
click at [264, 250] on input "服務名稱/代號" at bounding box center [236, 256] width 121 height 21
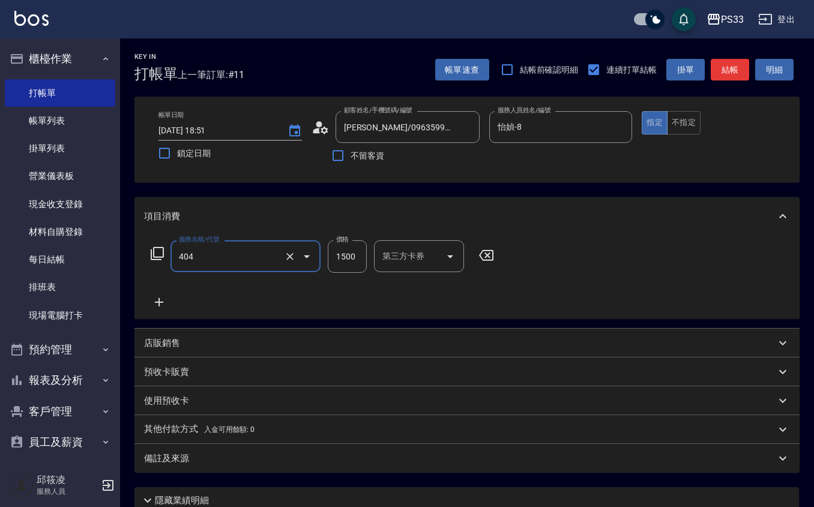
type input "設計染髮(404)"
type input "1099"
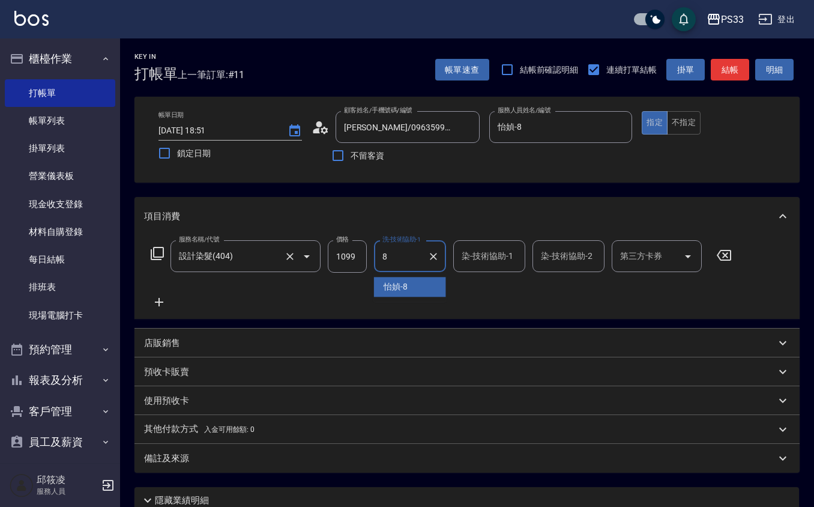
type input "怡媜-8"
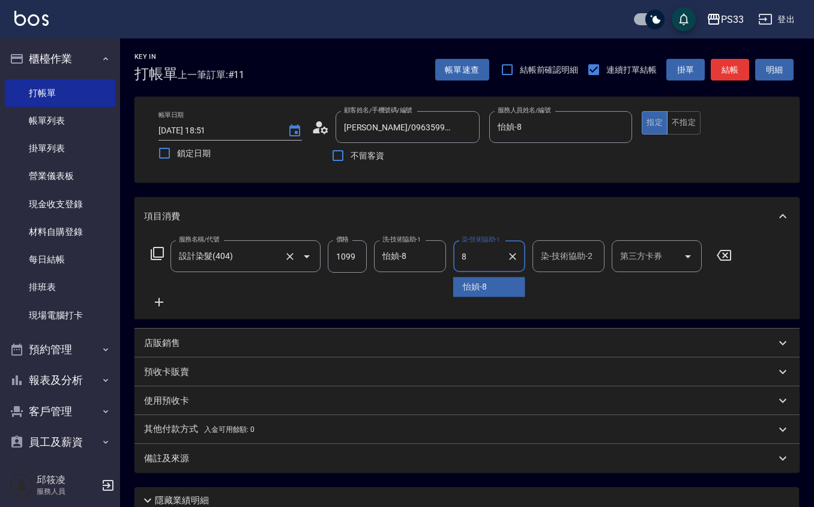
type input "怡媜-8"
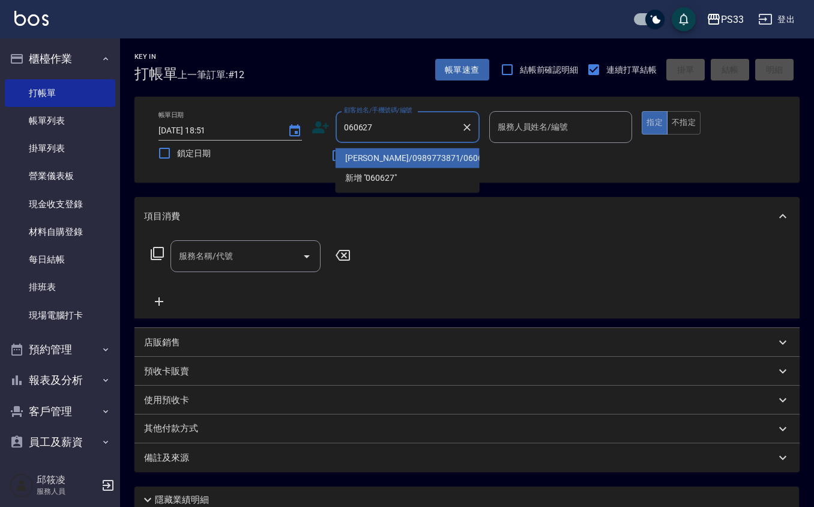
type input "[PERSON_NAME]/0989773871/060627"
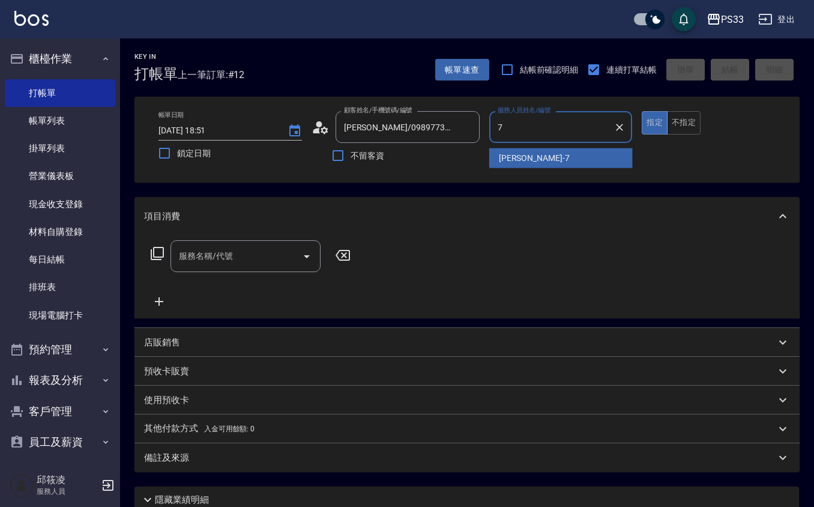
type input "Joann-7"
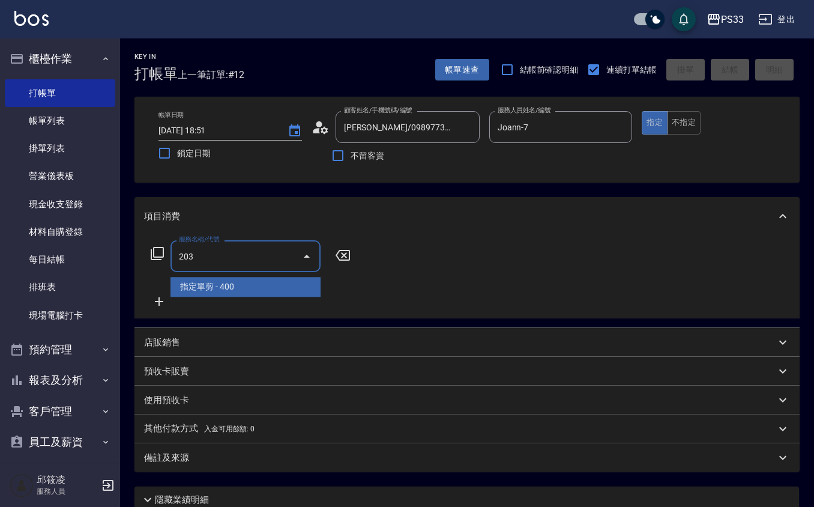
type input "指定單剪(203)"
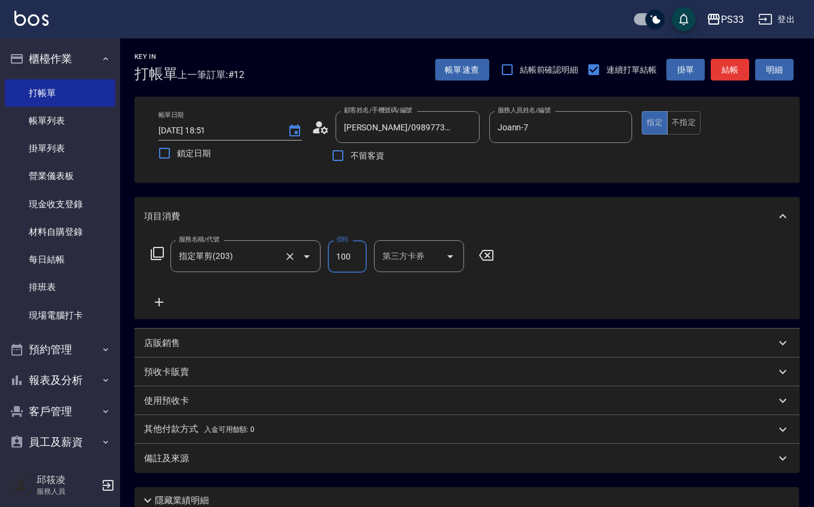
type input "100"
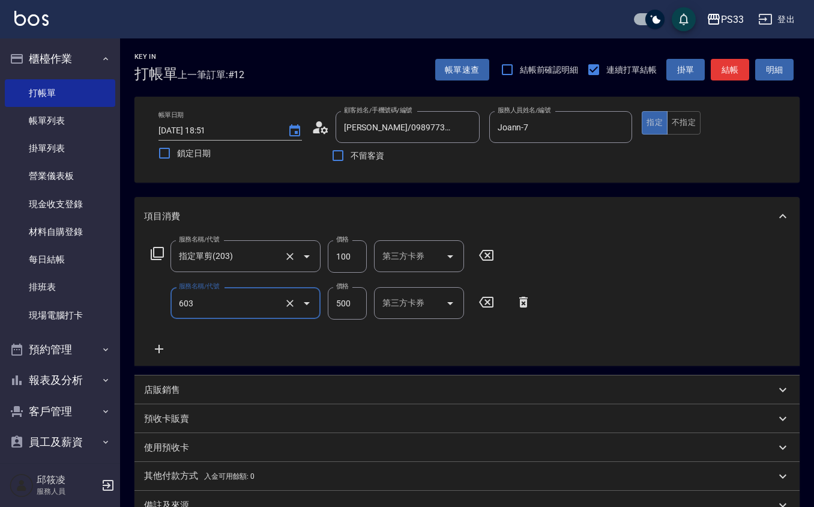
type input "髮原素清潔舒醒頭皮洗髮(603)"
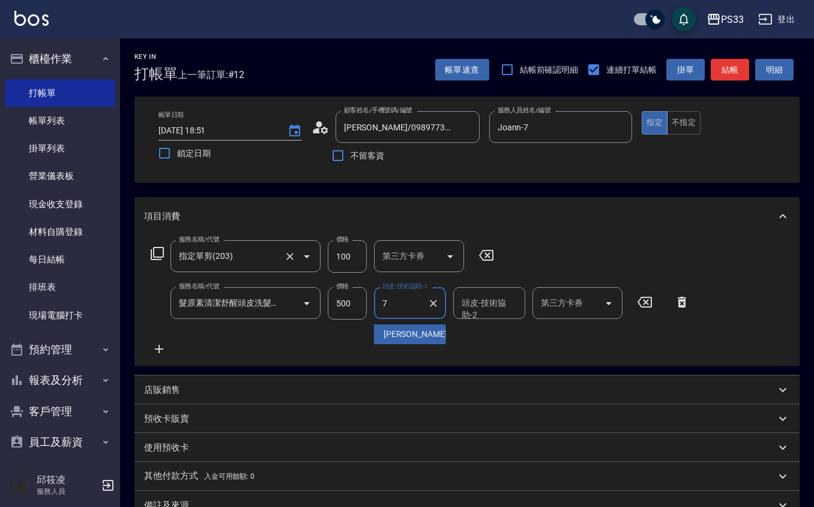
type input "Joann-7"
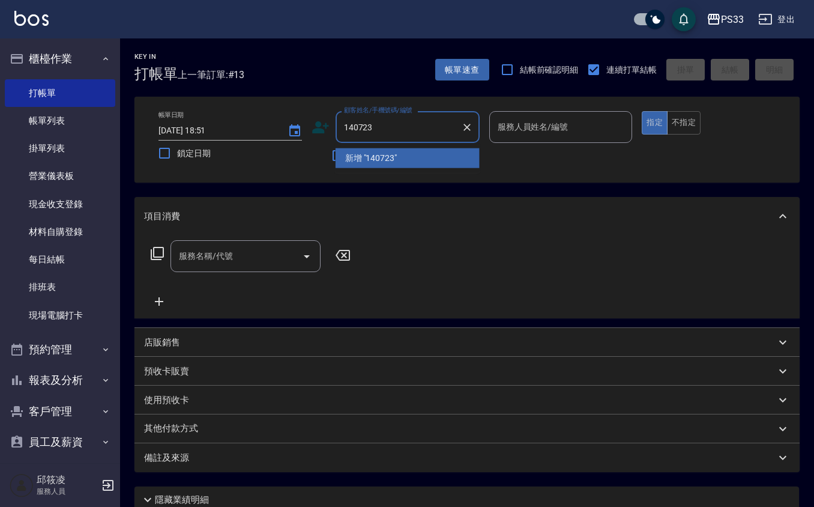
type input "140723"
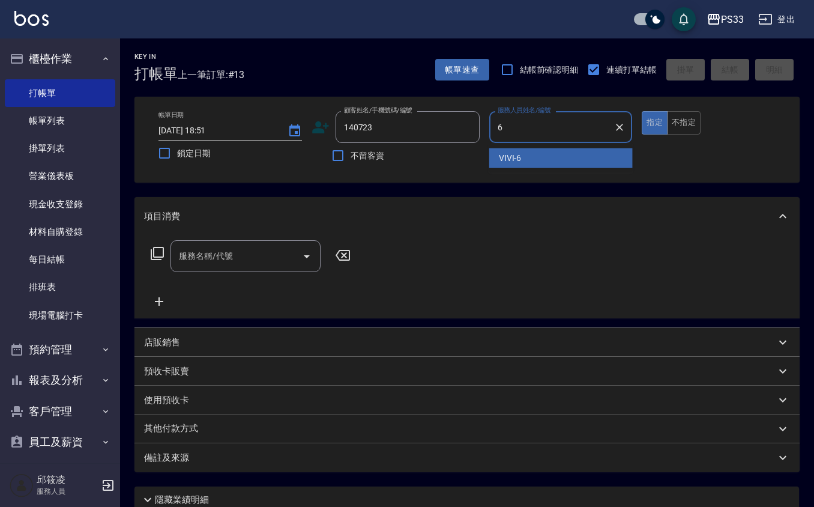
type input "VIVI-6"
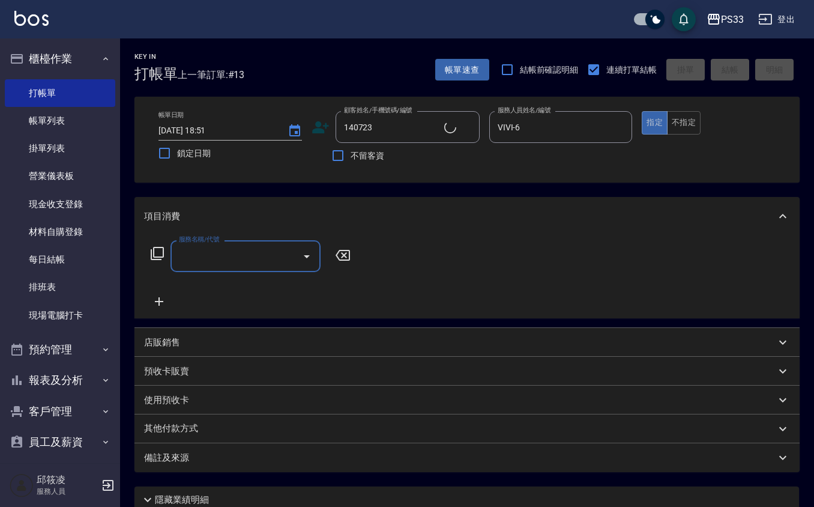
type input "[PERSON_NAME]/0973539723/140723"
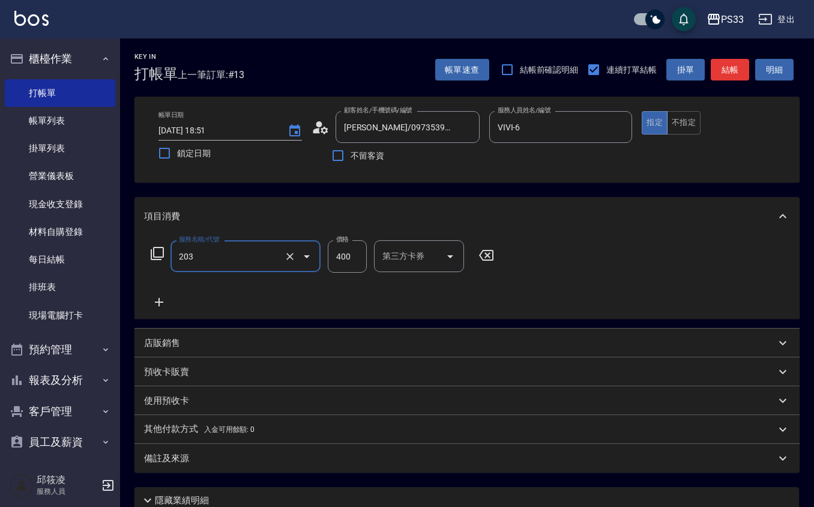
type input "指定單剪(203)"
type input "250"
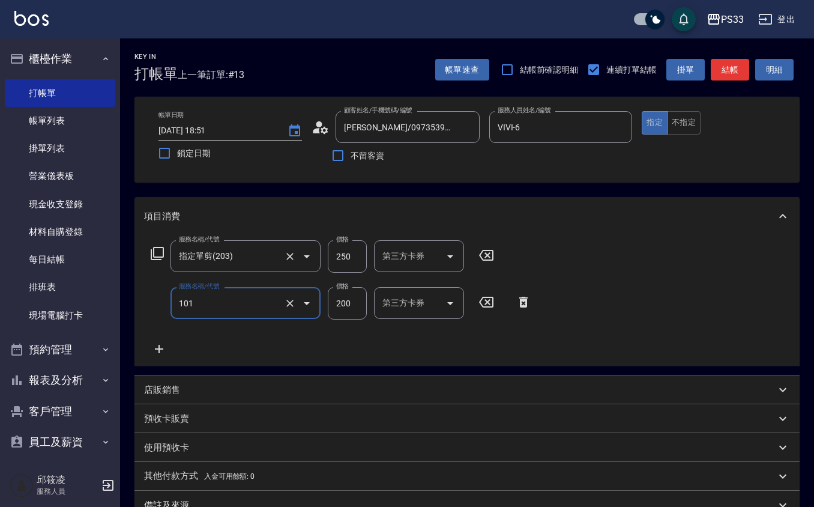
type input "洗髮(101)"
type input "VIVI-6"
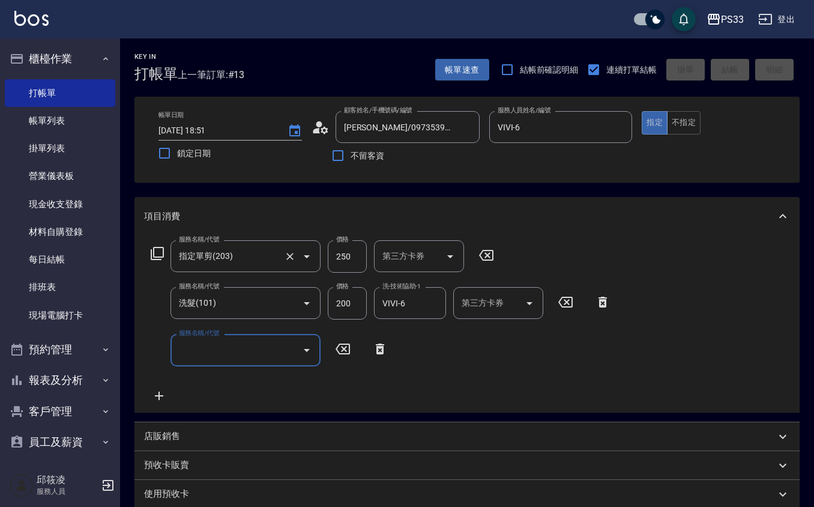
type input "[DATE] 18:52"
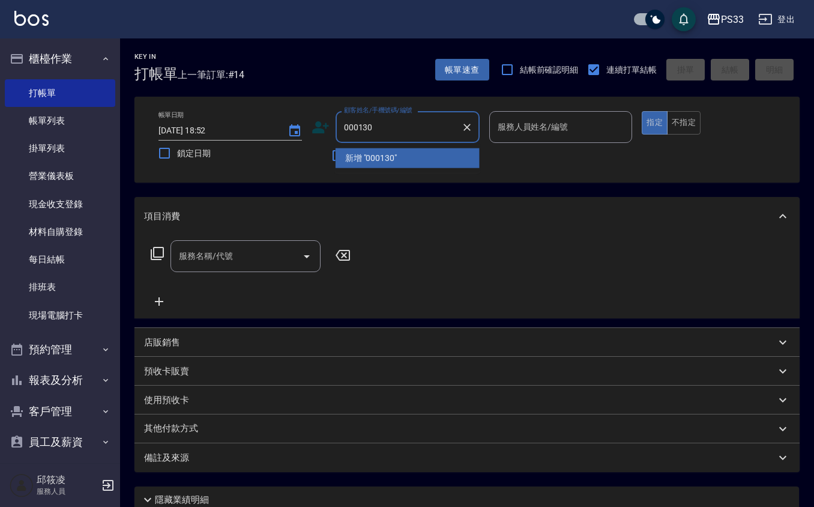
type input "000130"
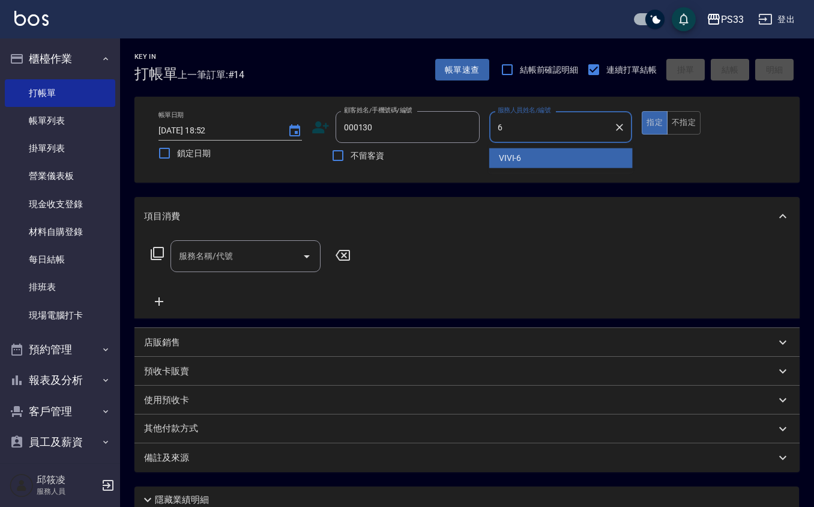
type input "VIVI-6"
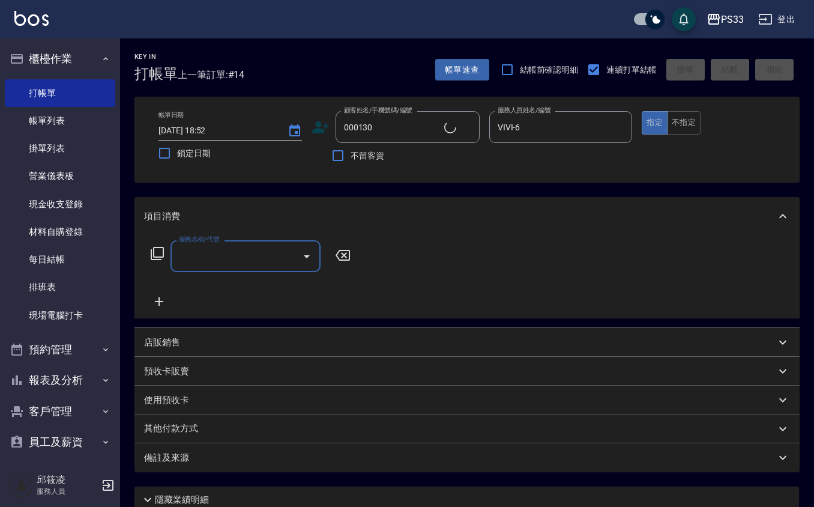
type input "[PERSON_NAME]/0955390130/000130"
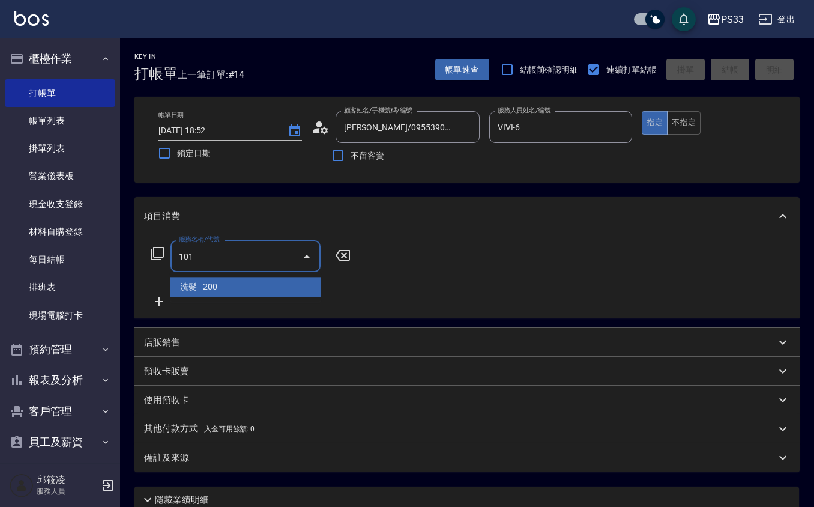
type input "洗髮(101)"
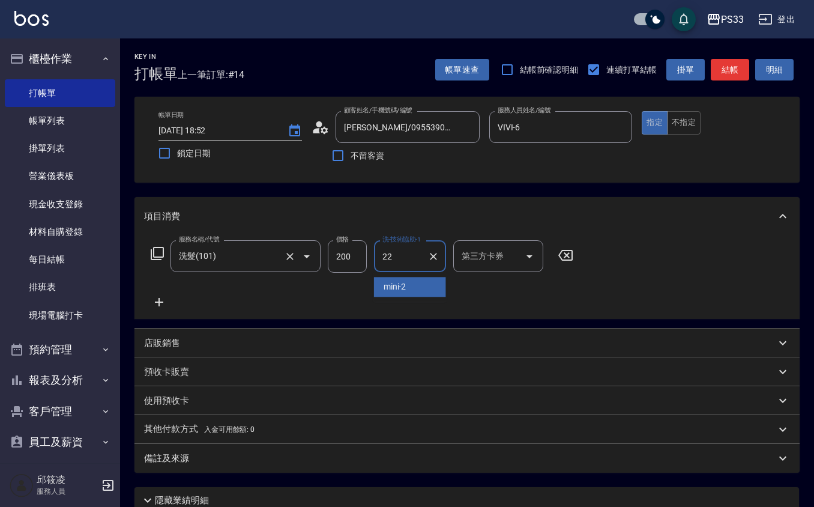
type input "[PERSON_NAME]-22"
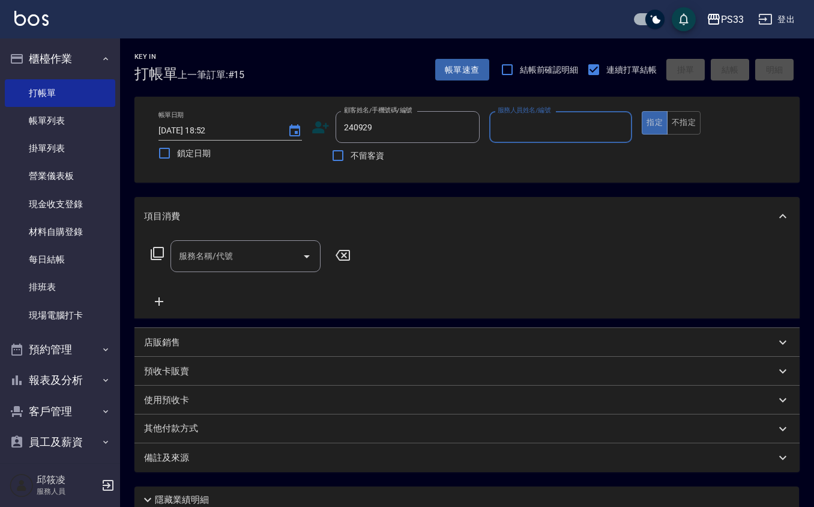
type input "240929"
type input "6"
type input "[PERSON_NAME]/09313992929/240929"
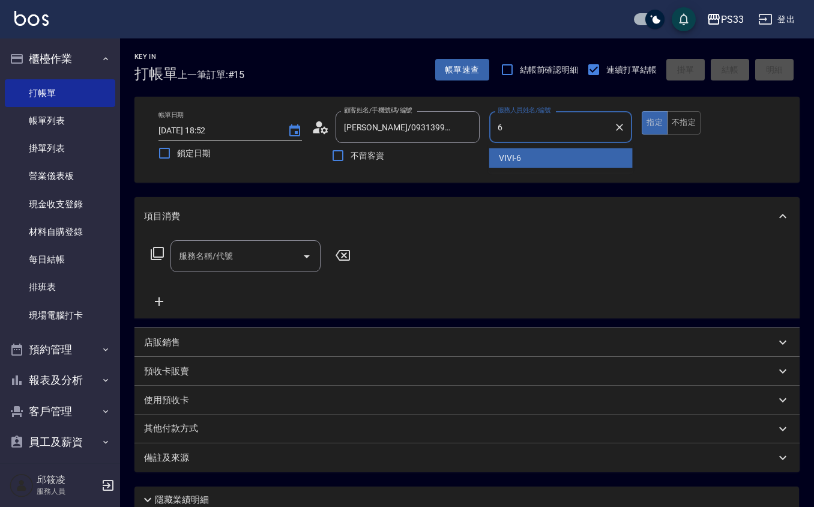
type input "VIVI-6"
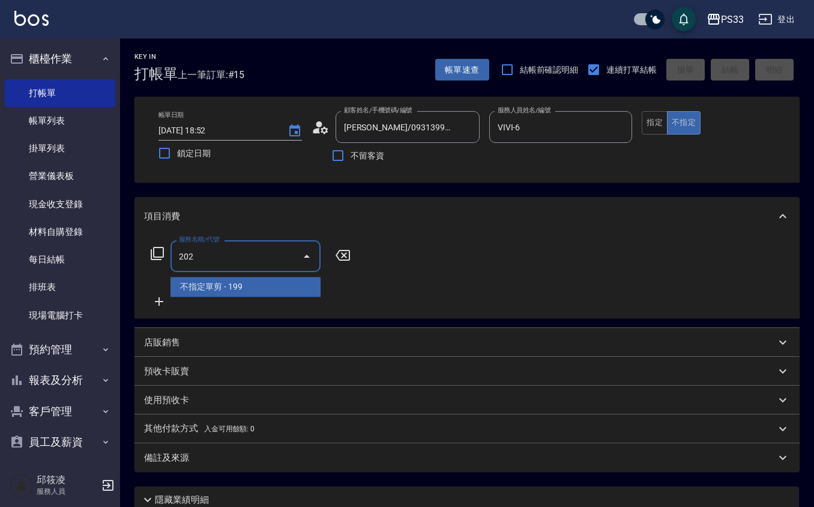
type input "不指定單剪(202)"
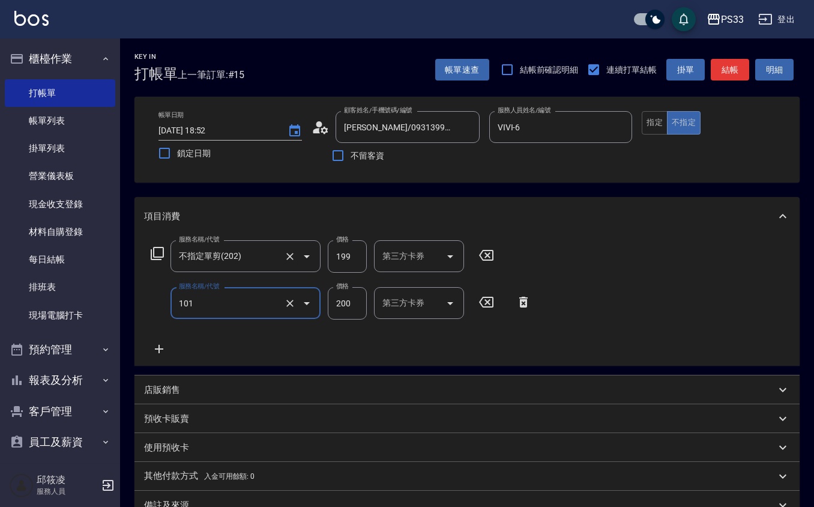
type input "洗髮(101)"
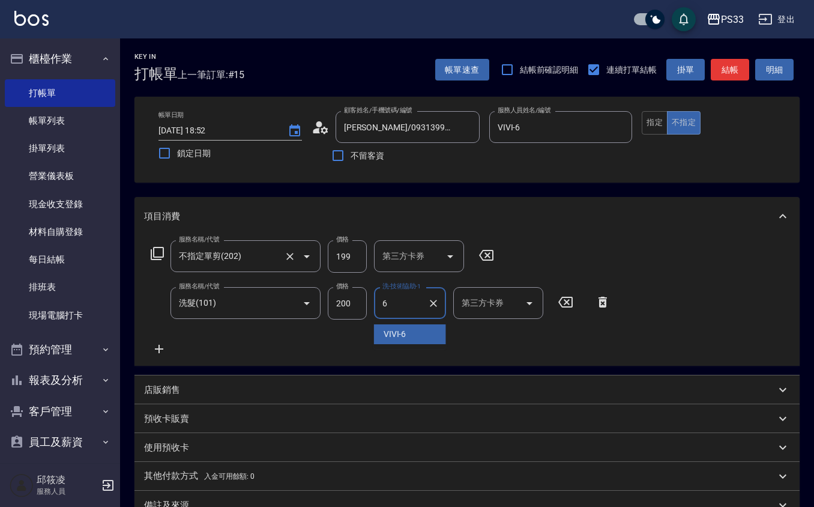
type input "VIVI-6"
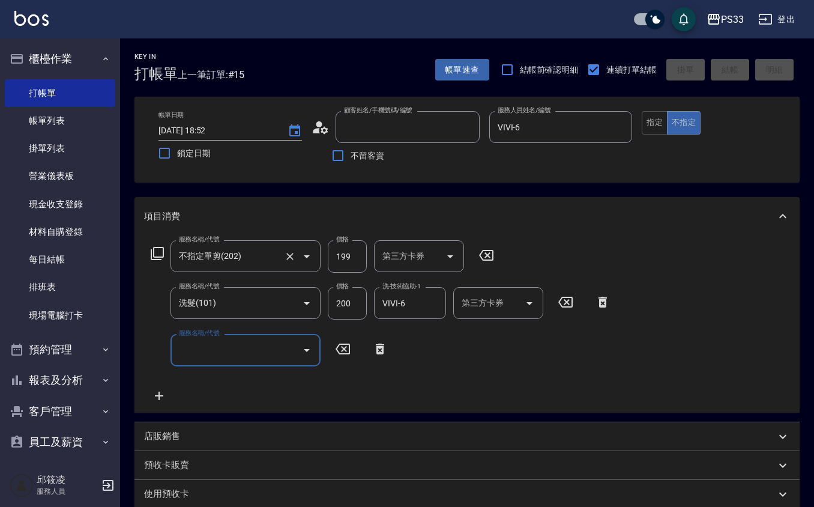
type input "[DATE] 18:53"
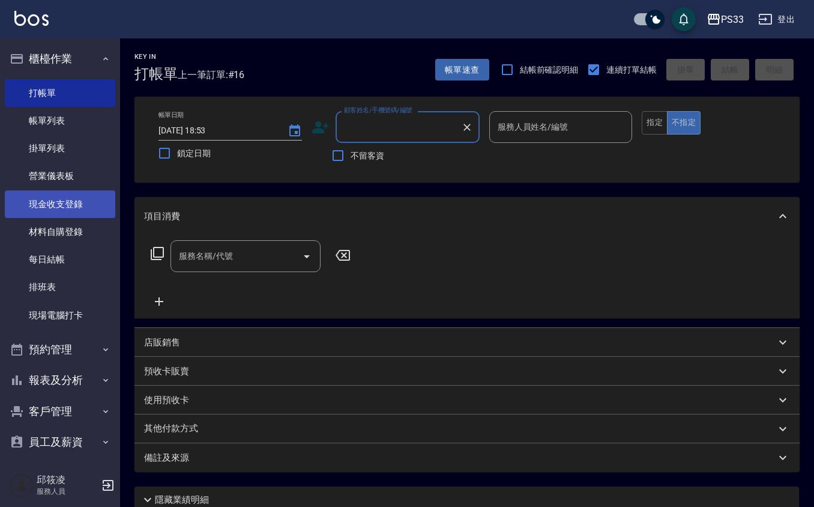
click at [80, 202] on link "現金收支登錄" at bounding box center [60, 204] width 110 height 28
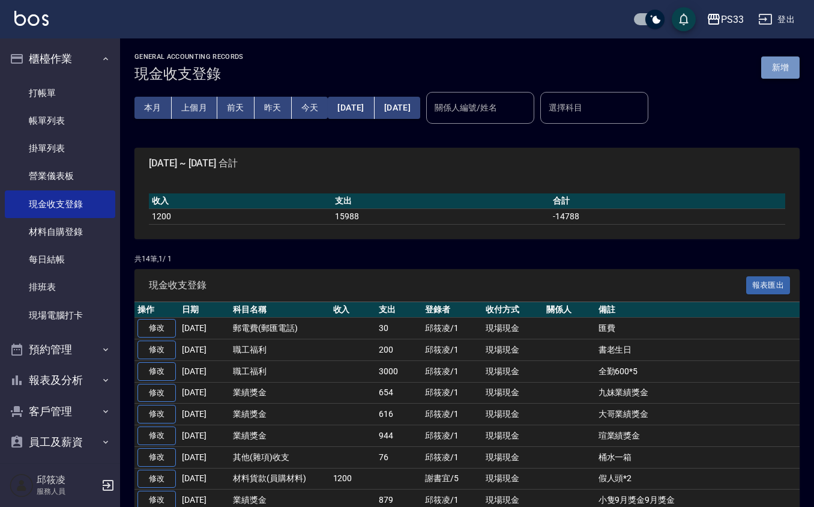
click at [785, 74] on button "新增" at bounding box center [780, 67] width 38 height 22
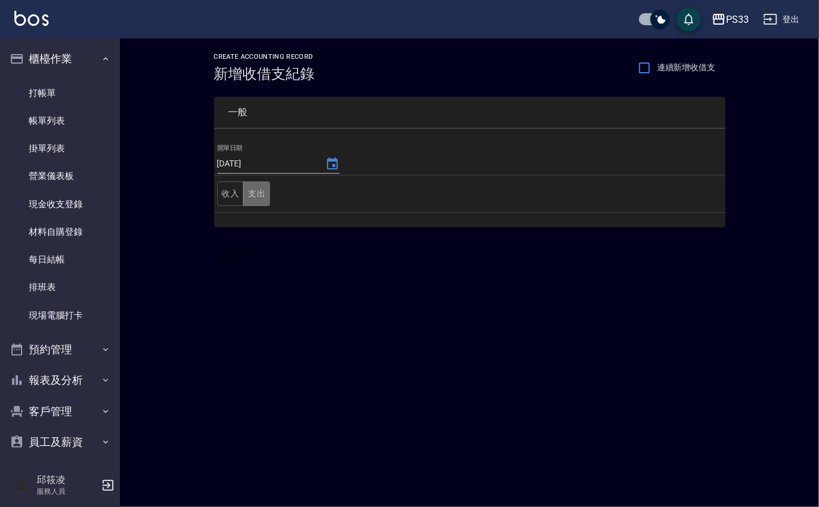
click at [246, 186] on button "支出" at bounding box center [256, 193] width 27 height 25
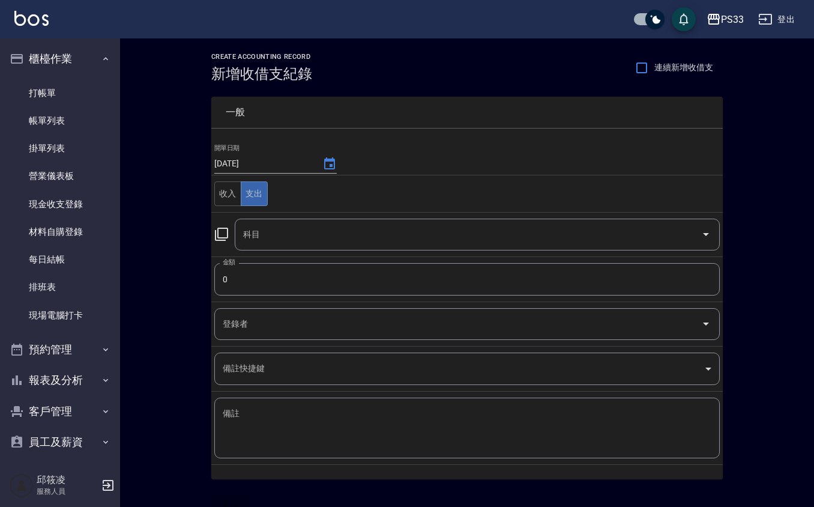
click at [289, 248] on div "科目" at bounding box center [477, 235] width 485 height 32
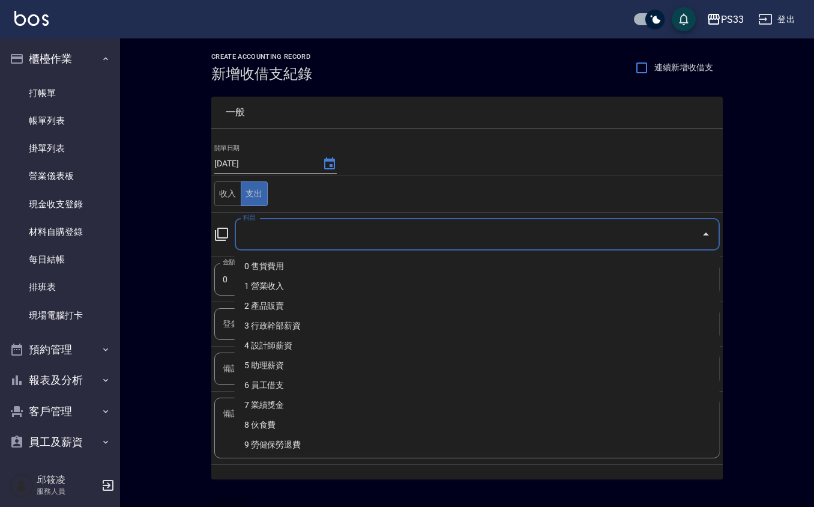
click at [289, 246] on div "科目" at bounding box center [477, 235] width 485 height 32
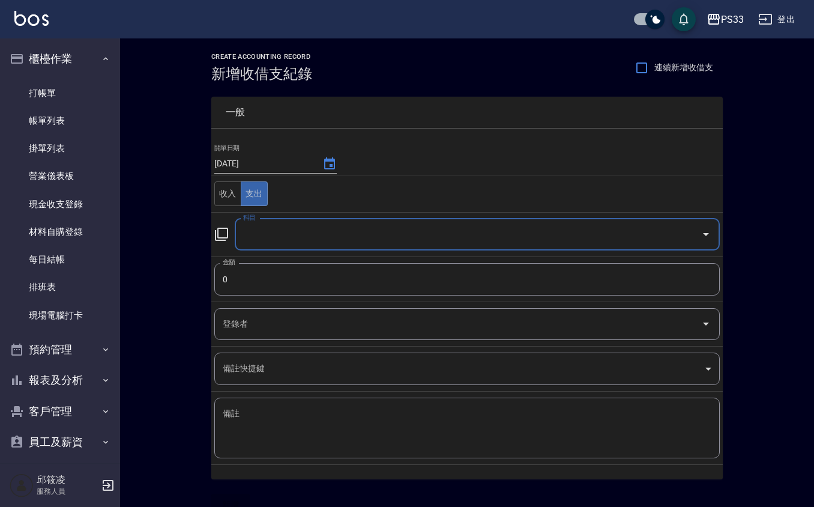
click at [313, 239] on div "科目" at bounding box center [477, 235] width 485 height 32
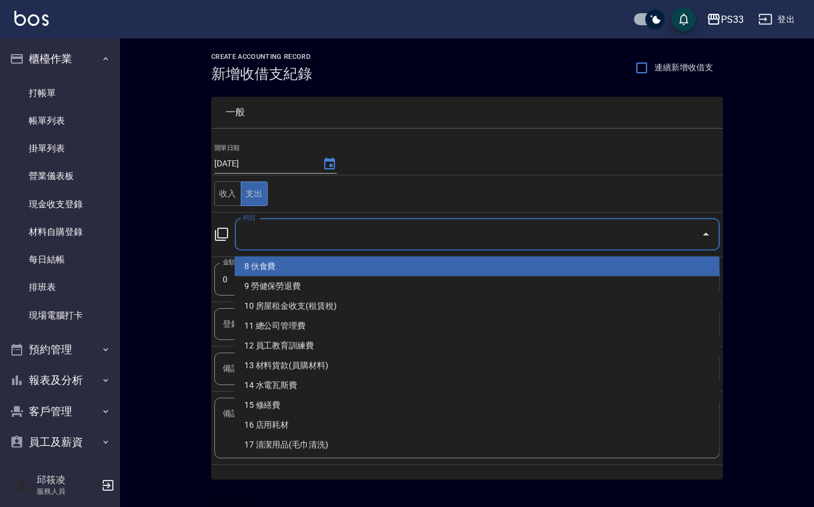
scroll to position [160, 0]
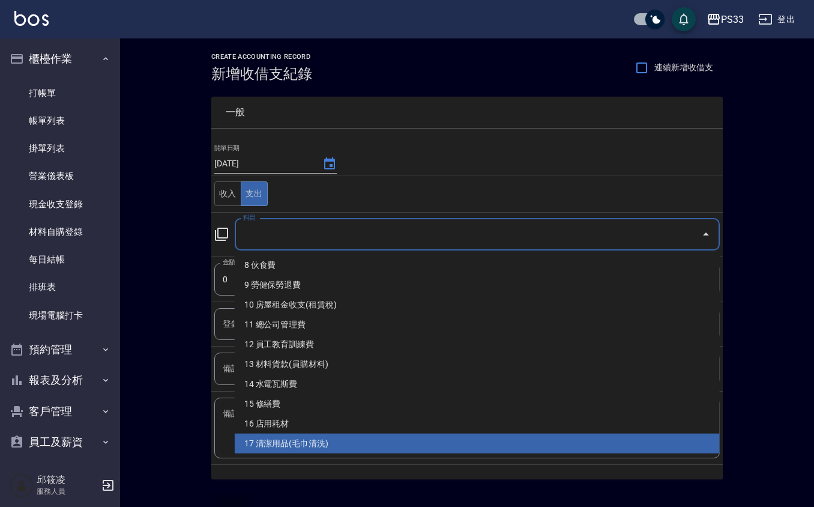
click at [355, 444] on li "17 清潔用品(毛巾清洗)" at bounding box center [477, 443] width 485 height 20
type input "17 清潔用品(毛巾清洗)"
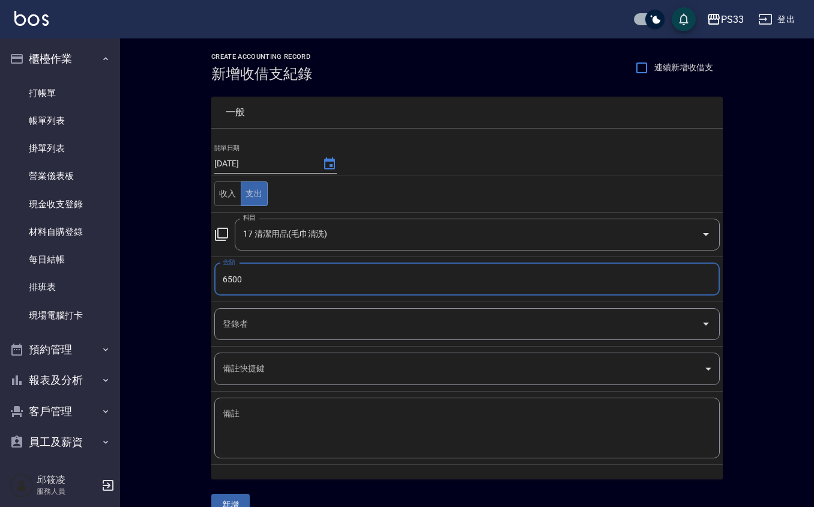
type input "6500"
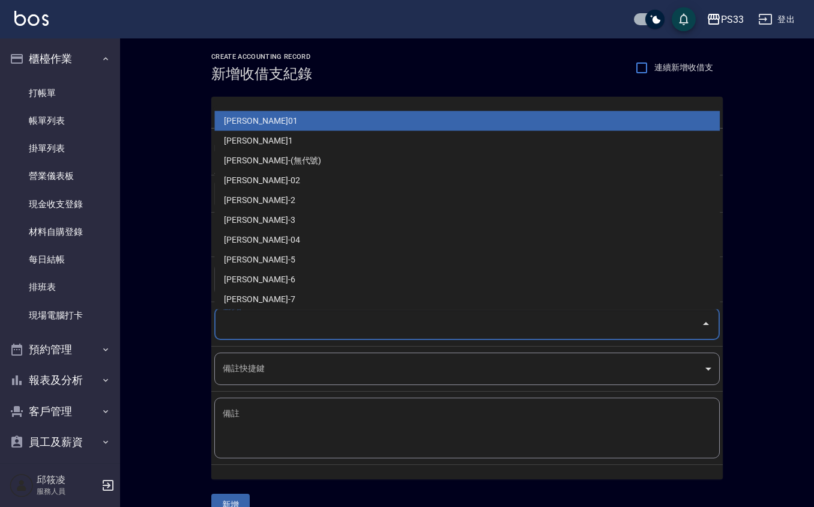
click at [282, 322] on input "登錄者" at bounding box center [458, 323] width 477 height 21
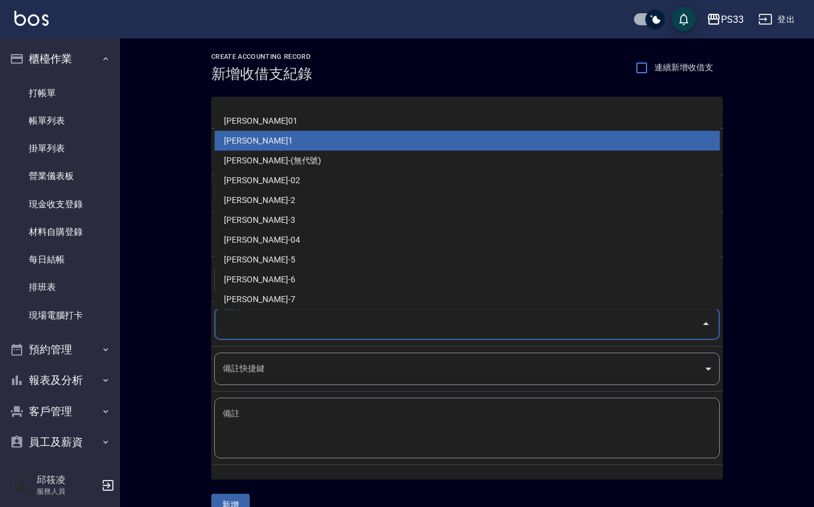
click at [279, 144] on li "[PERSON_NAME]1" at bounding box center [466, 141] width 505 height 20
type input "[PERSON_NAME]1"
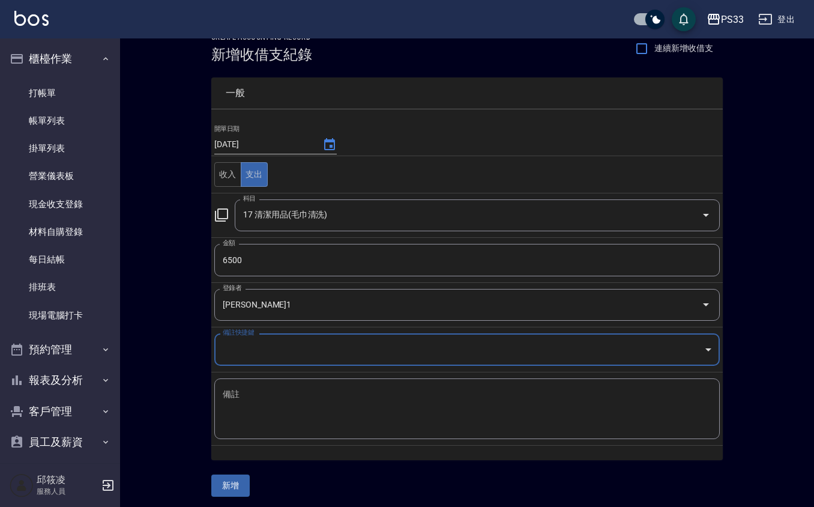
scroll to position [25, 0]
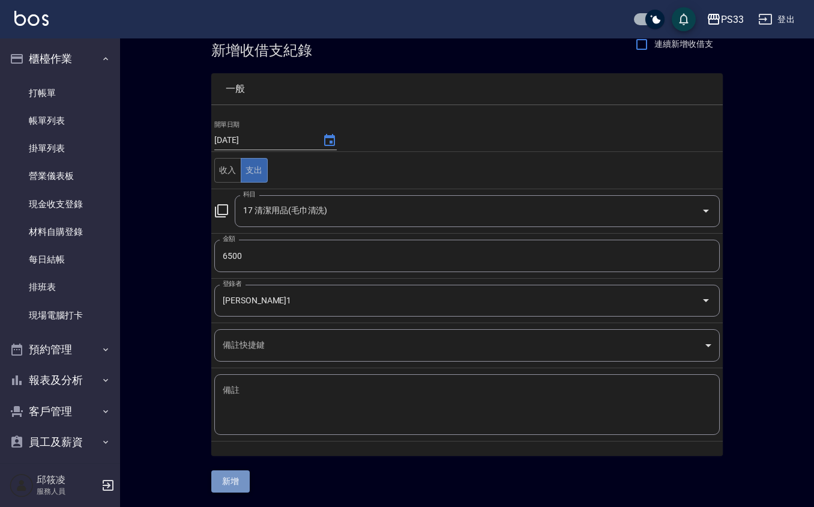
click at [231, 489] on button "新增" at bounding box center [230, 481] width 38 height 22
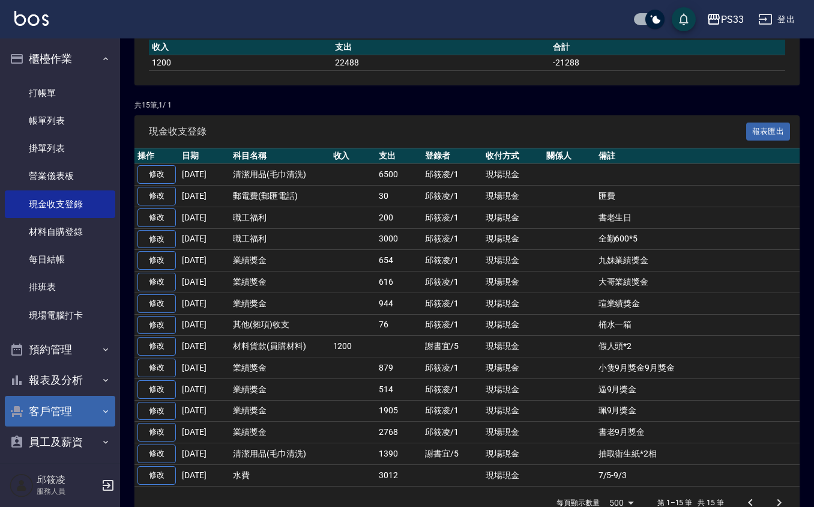
scroll to position [160, 0]
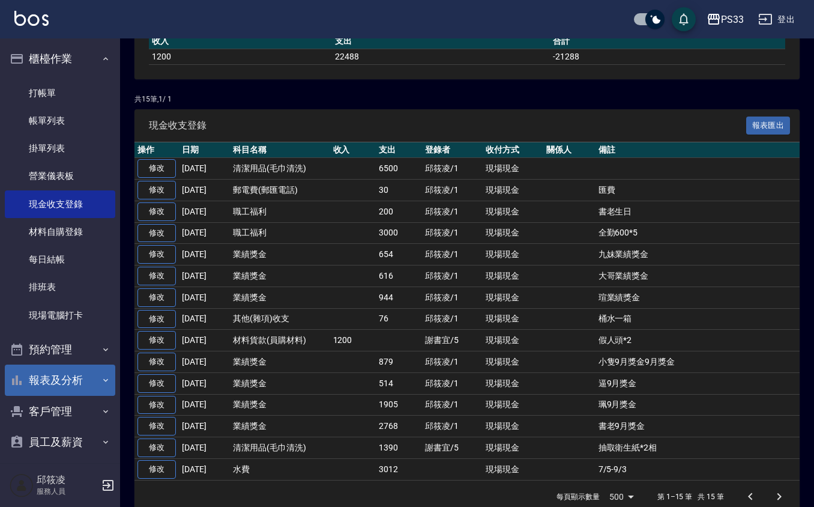
click at [65, 379] on button "報表及分析" at bounding box center [60, 379] width 110 height 31
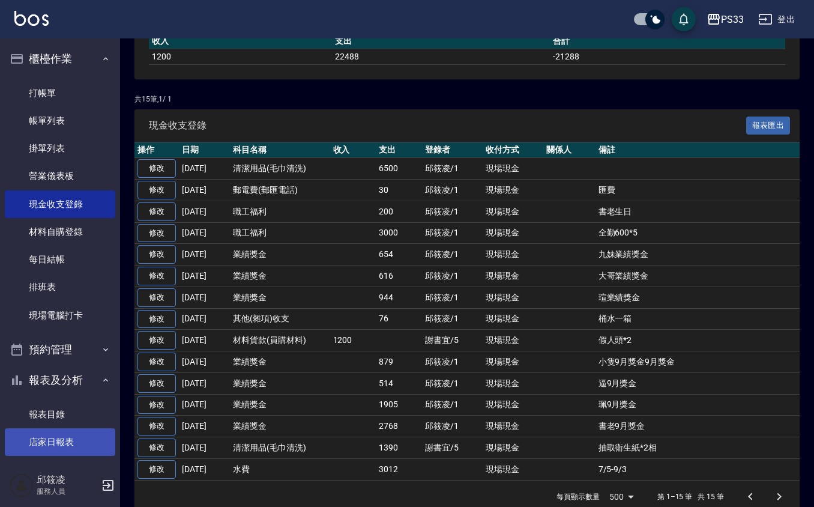
click at [70, 442] on link "店家日報表" at bounding box center [60, 442] width 110 height 28
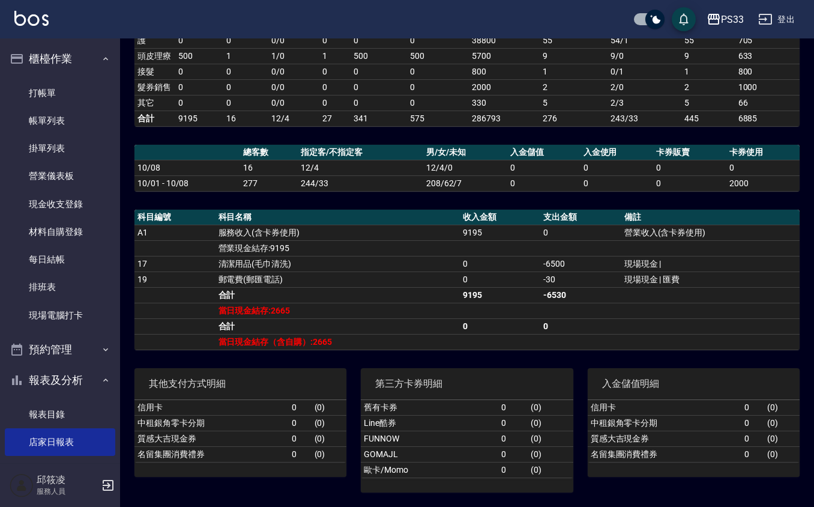
scroll to position [298, 0]
click at [5, 428] on link "店家日報表" at bounding box center [60, 442] width 110 height 28
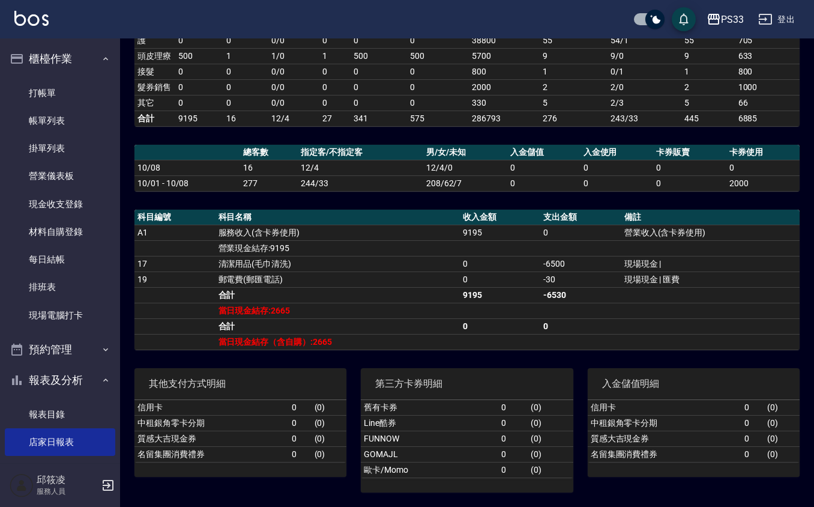
click at [5, 428] on link "店家日報表" at bounding box center [60, 442] width 110 height 28
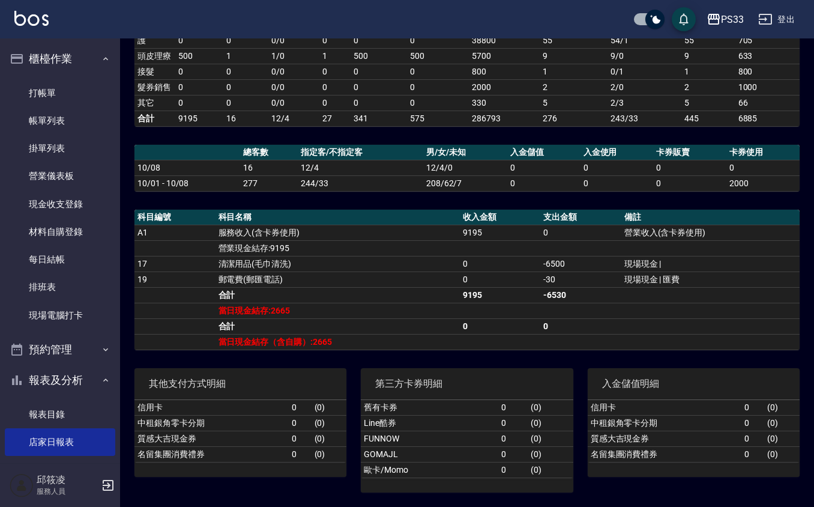
click at [5, 428] on link "店家日報表" at bounding box center [60, 442] width 110 height 28
click at [29, 92] on link "打帳單" at bounding box center [60, 93] width 110 height 28
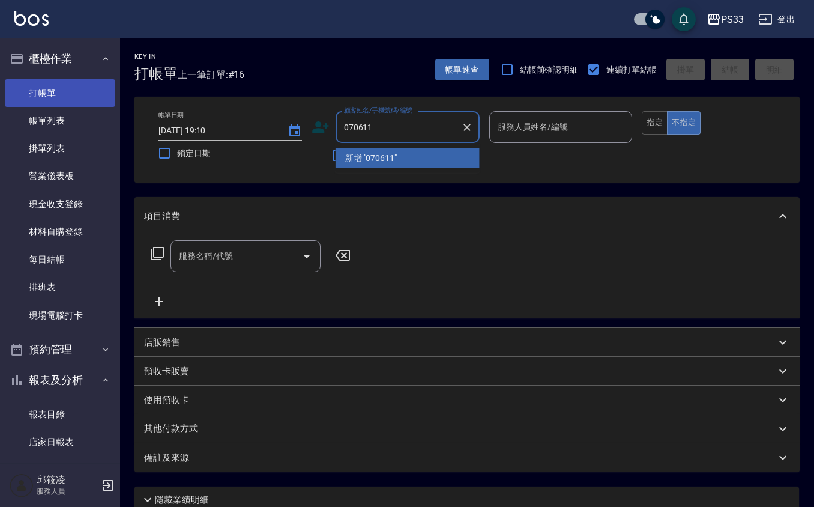
type input "070611"
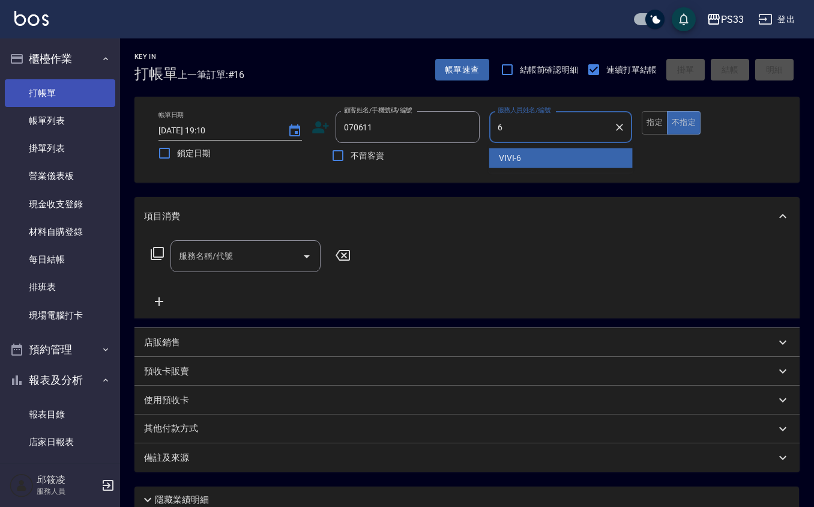
type input "VIVI-6"
type button "false"
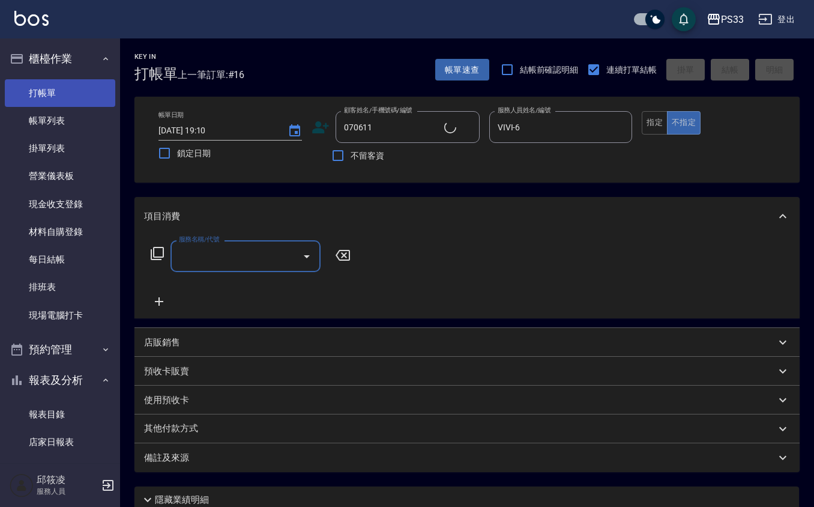
type input "[PERSON_NAME]/0955411865/070611"
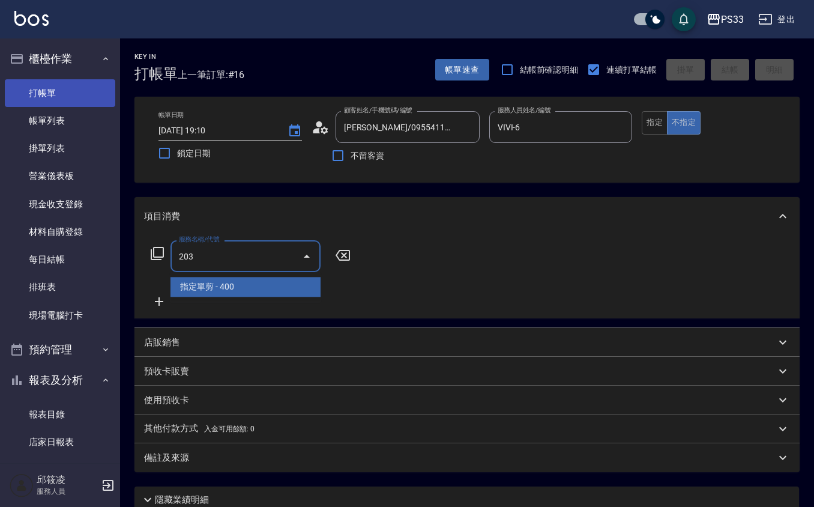
type input "指定單剪(203)"
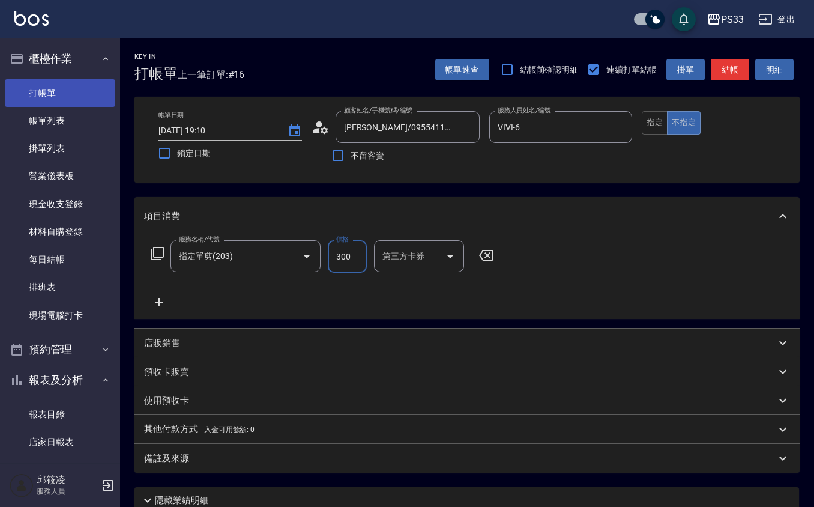
type input "300"
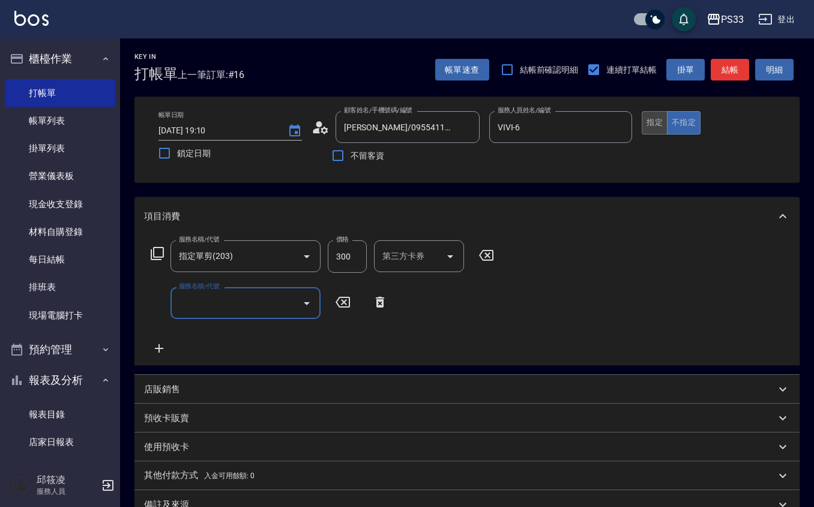
click at [663, 120] on button "指定" at bounding box center [655, 122] width 26 height 23
type button "true"
